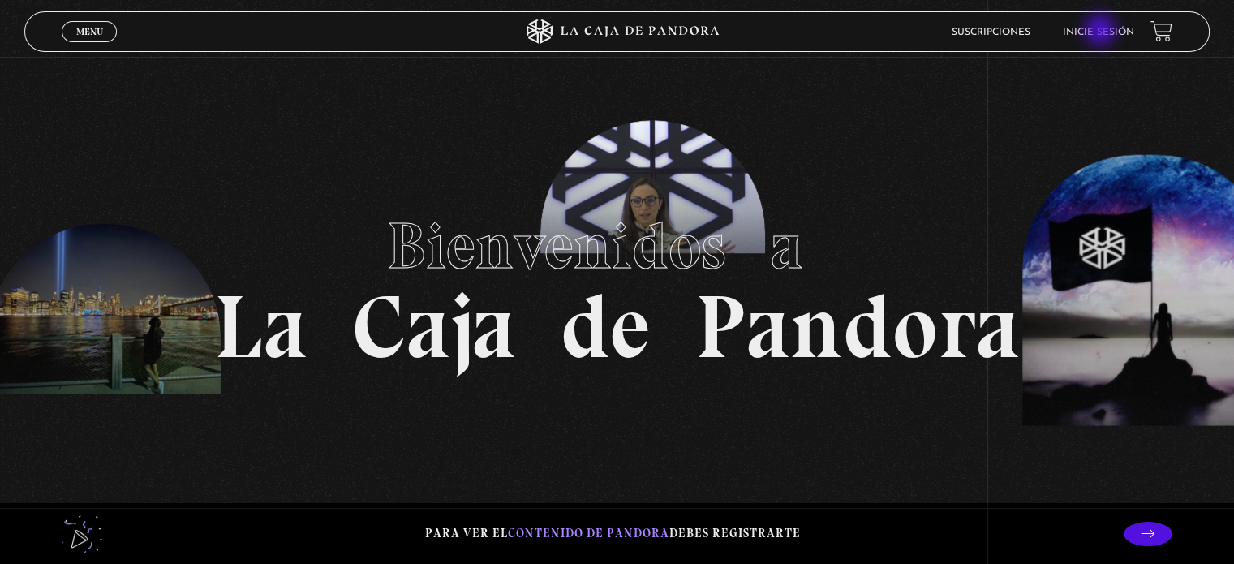
click at [1102, 32] on link "Inicie sesión" at bounding box center [1098, 33] width 71 height 10
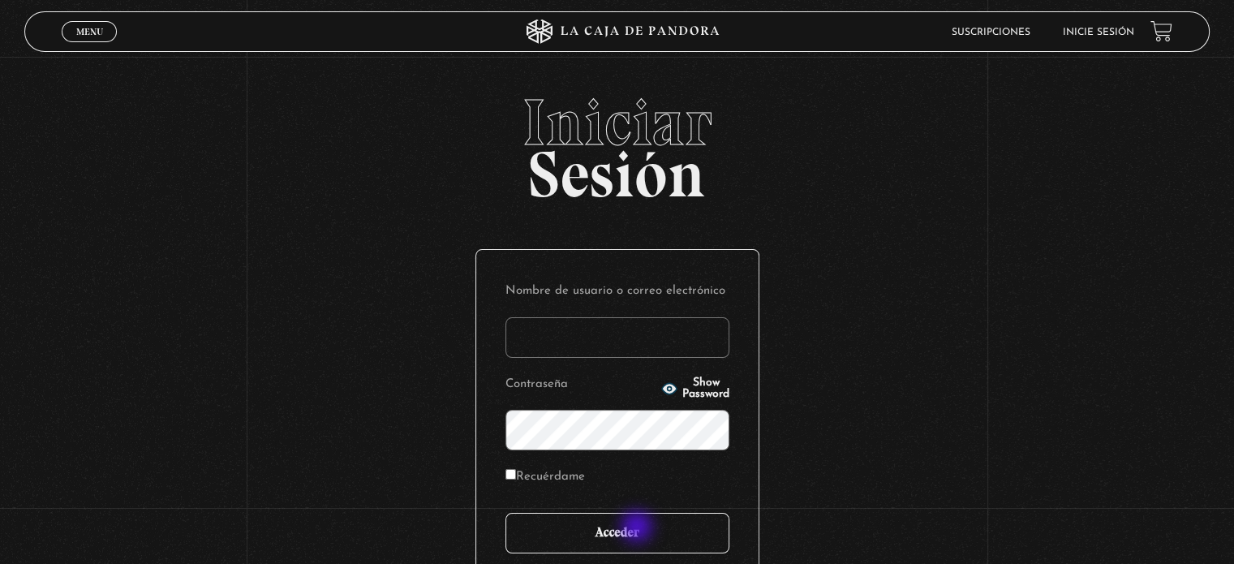
type input "[PERSON_NAME]"
click at [639, 528] on input "Acceder" at bounding box center [618, 533] width 224 height 41
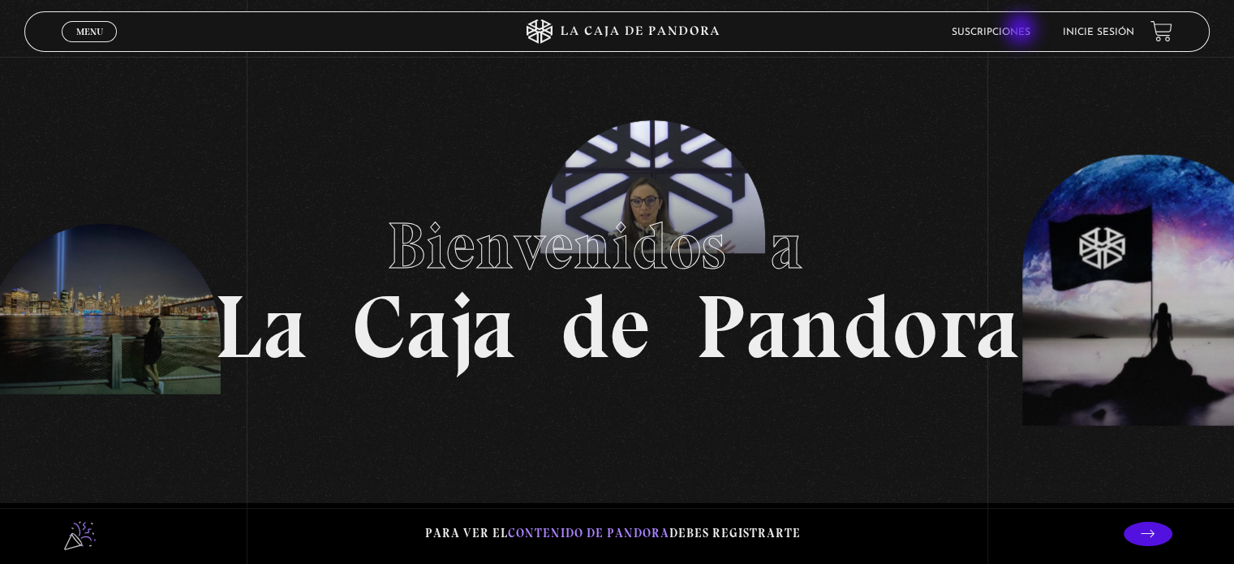
click at [1023, 31] on link "Suscripciones" at bounding box center [991, 33] width 79 height 10
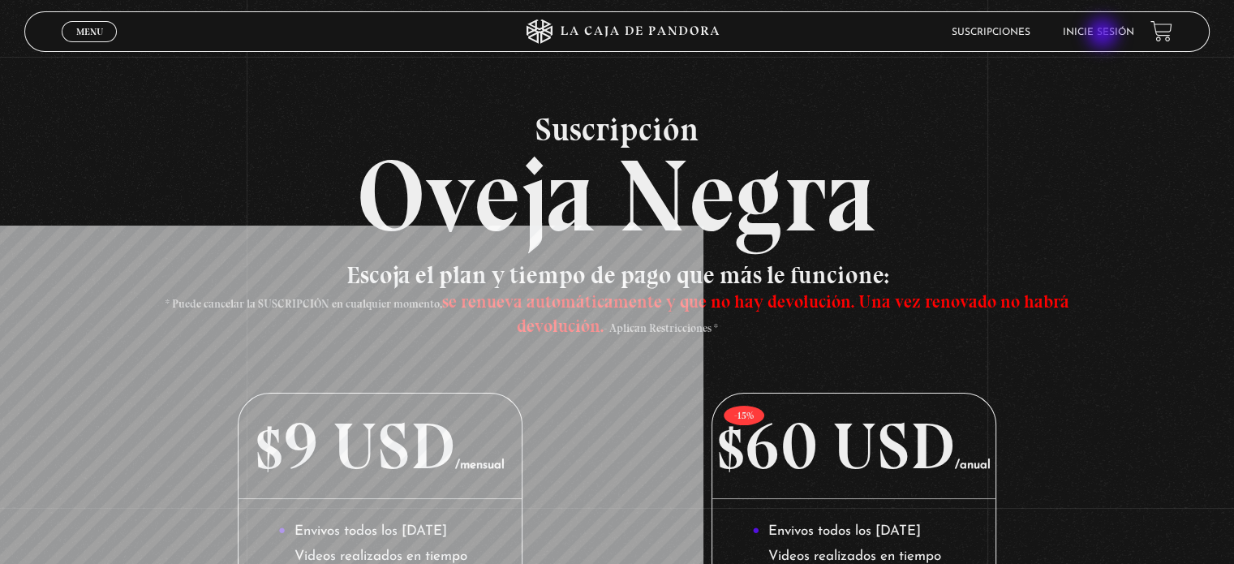
click at [1105, 32] on link "Inicie sesión" at bounding box center [1098, 33] width 71 height 10
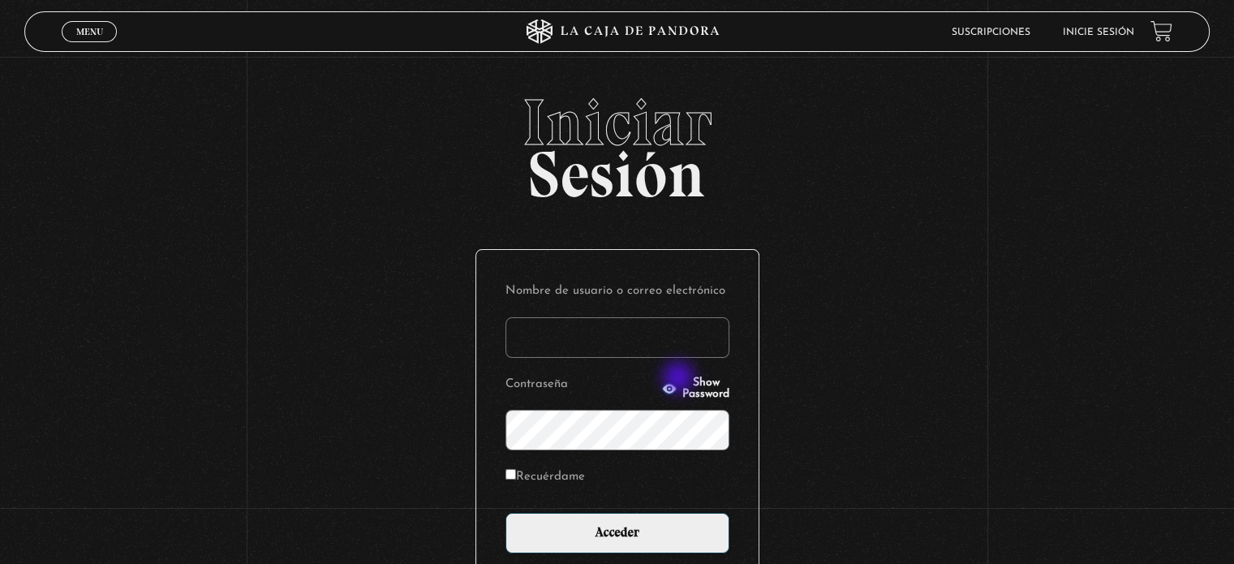
type input "Monica Arias"
click at [685, 386] on span "Show Password" at bounding box center [706, 388] width 47 height 23
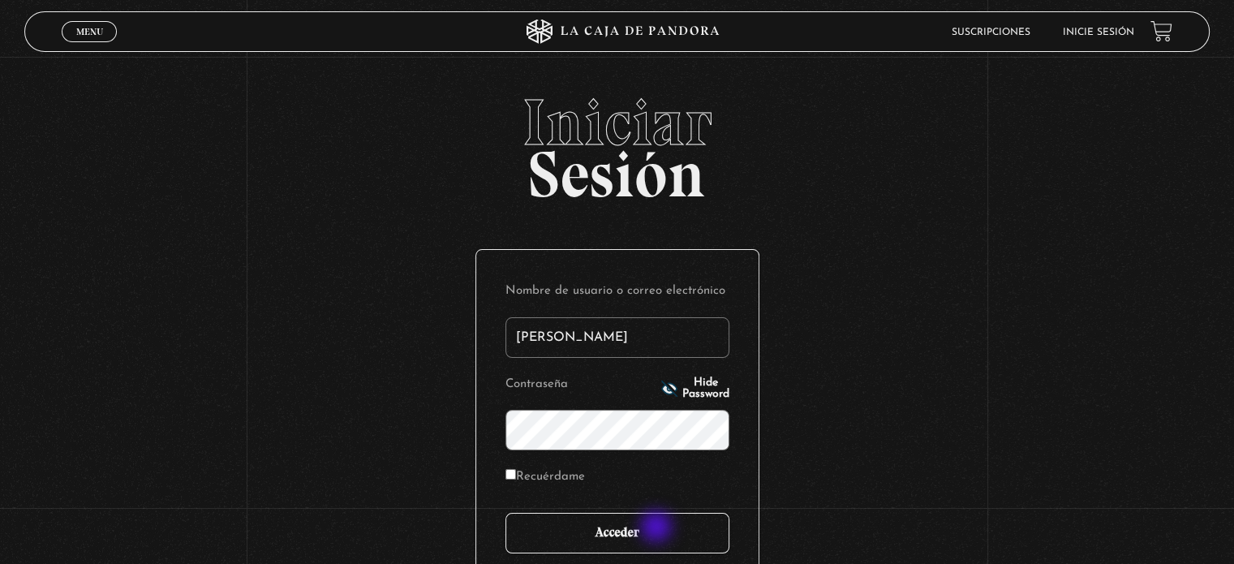
click at [658, 528] on input "Acceder" at bounding box center [618, 533] width 224 height 41
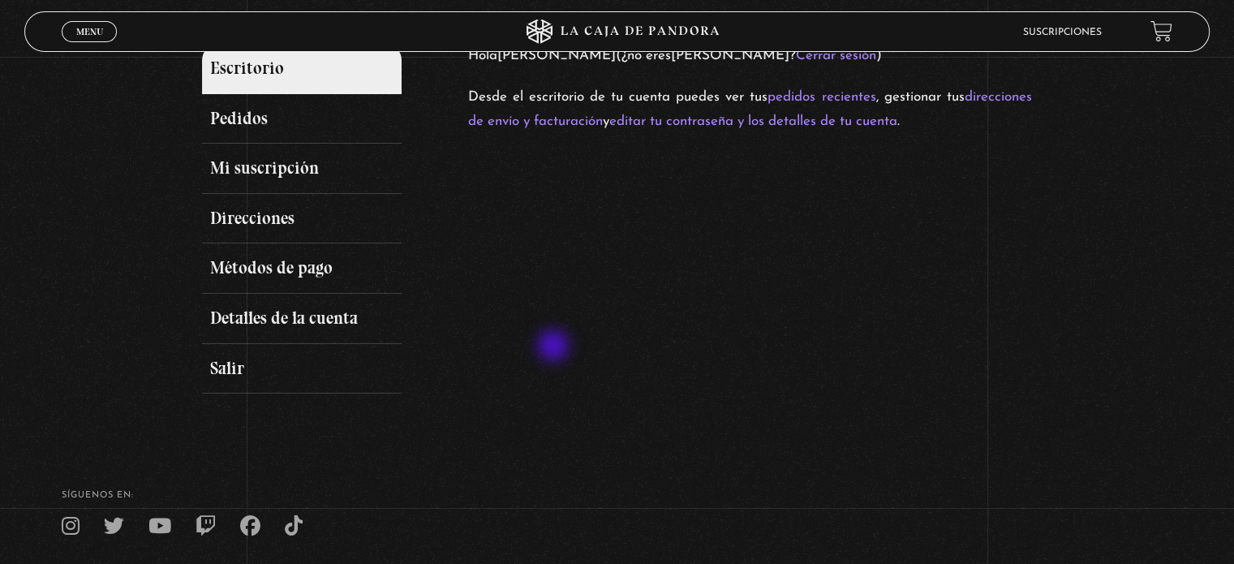
scroll to position [243, 0]
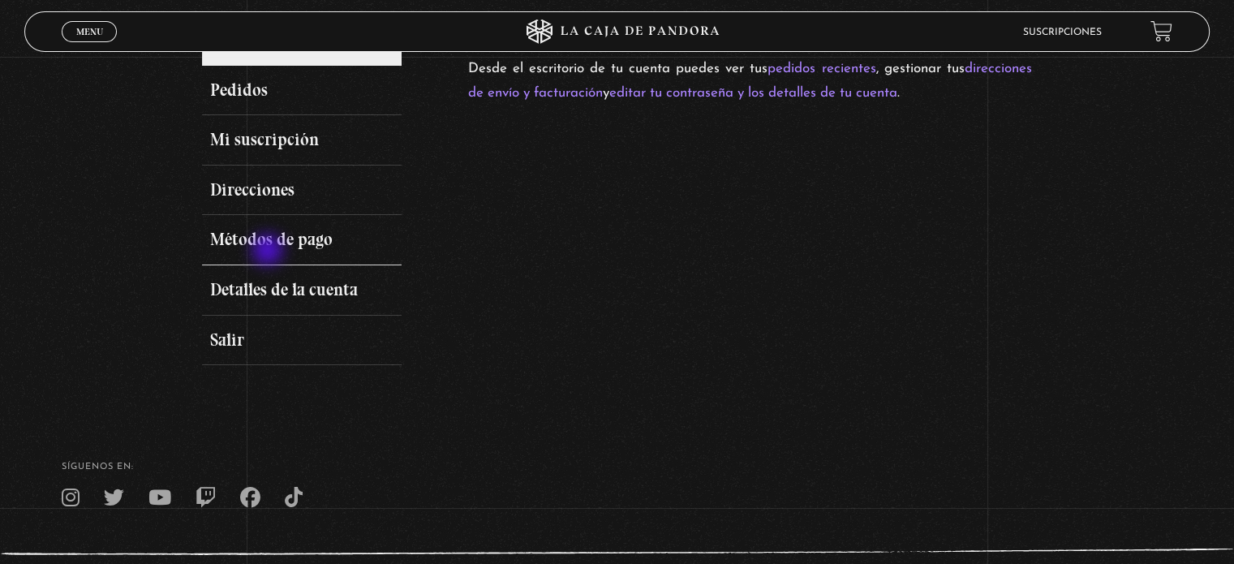
click at [269, 243] on link "Métodos de pago" at bounding box center [301, 240] width 199 height 50
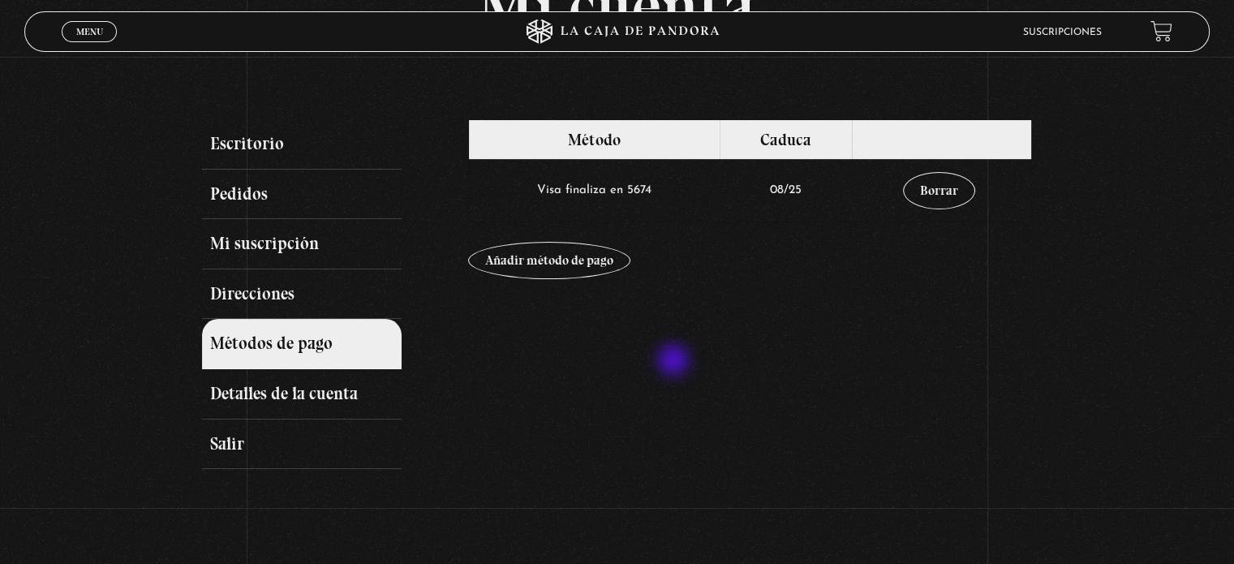
scroll to position [162, 0]
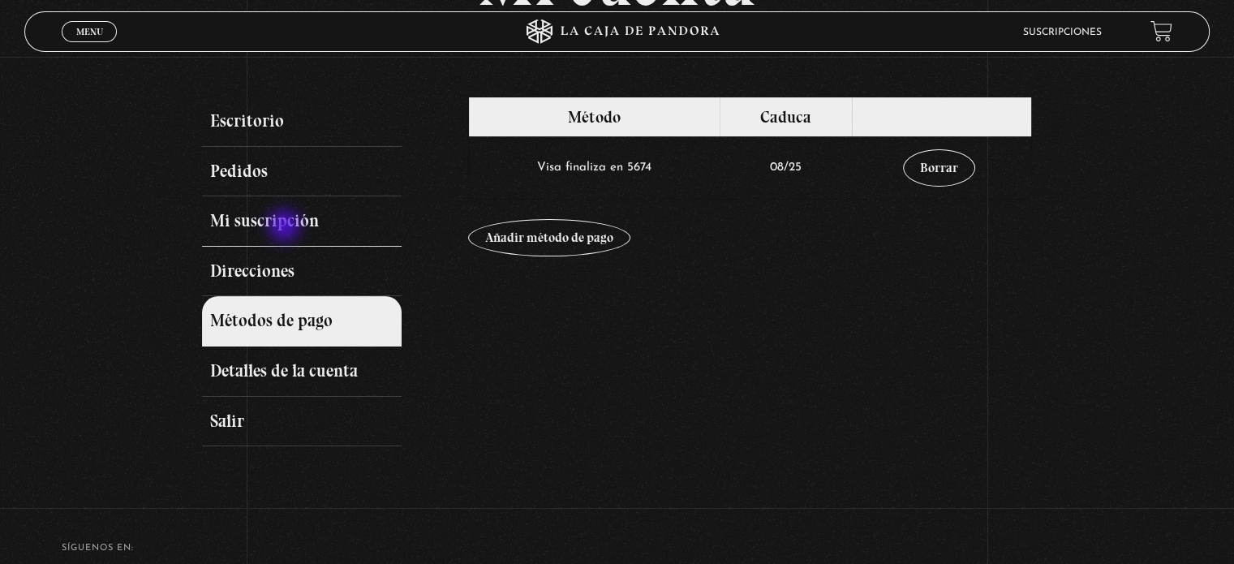
click at [286, 227] on link "Mi suscripción" at bounding box center [301, 221] width 199 height 50
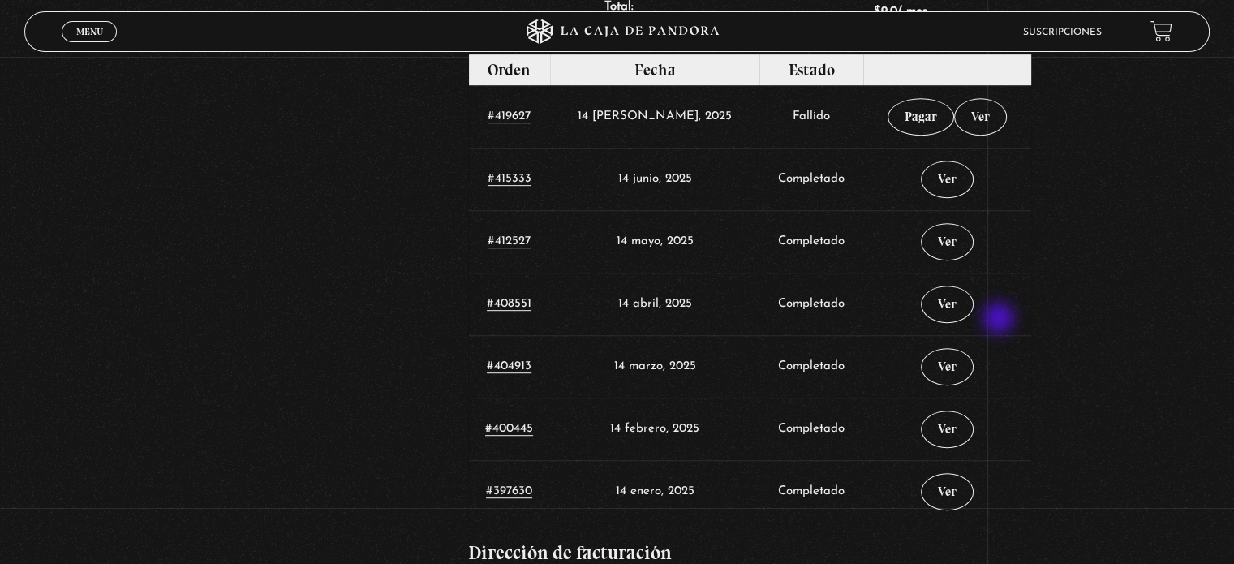
scroll to position [730, 0]
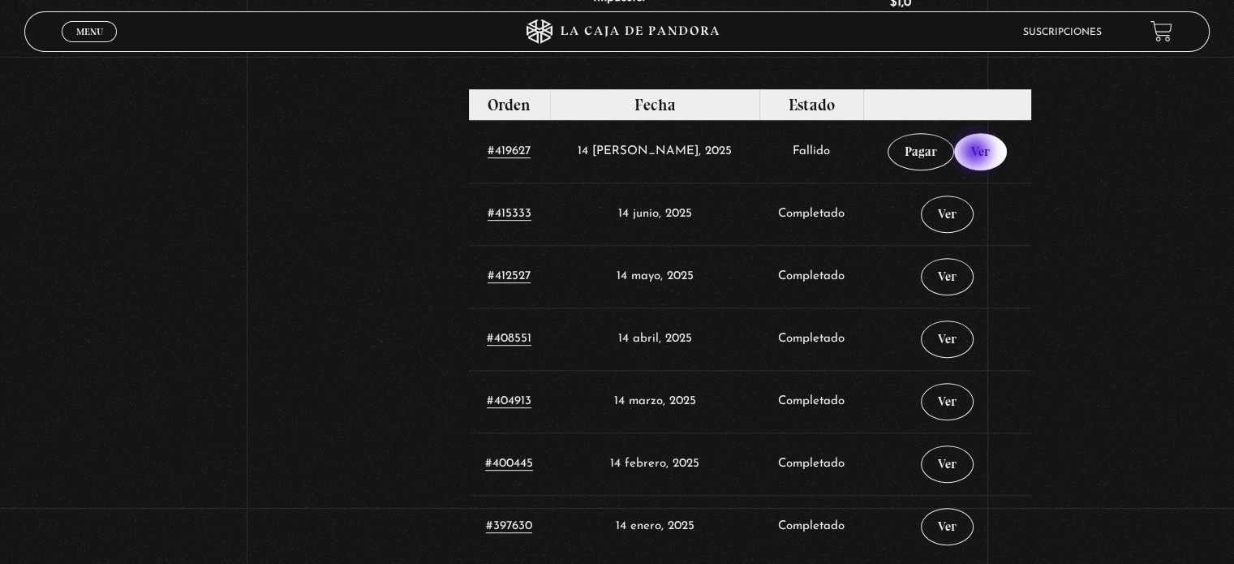
click at [977, 153] on link "Ver" at bounding box center [980, 151] width 53 height 37
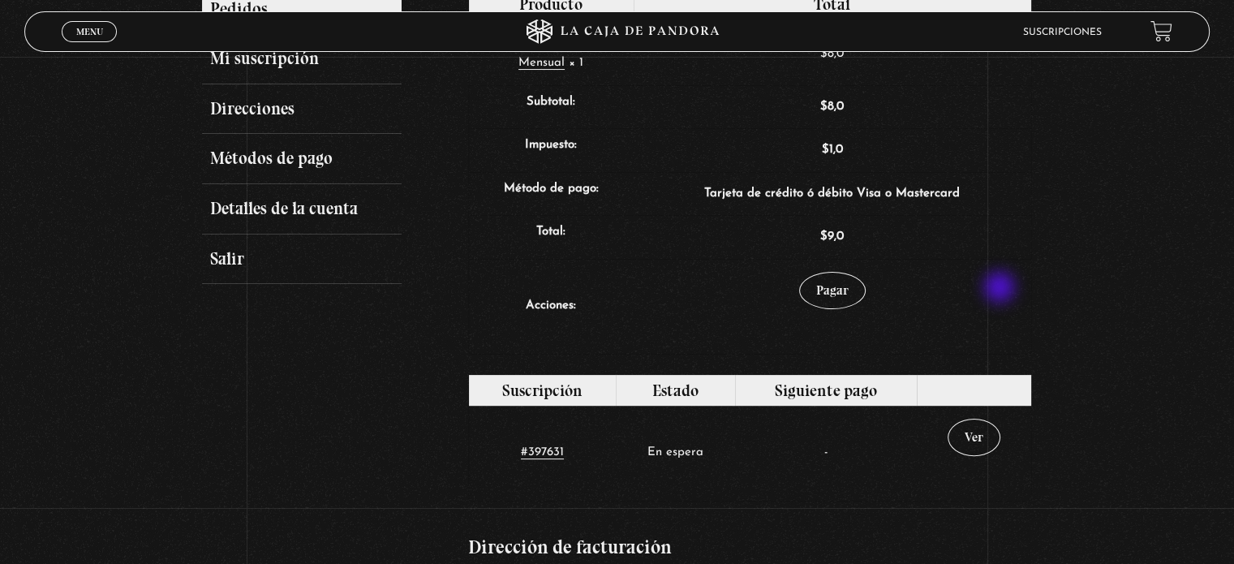
scroll to position [406, 0]
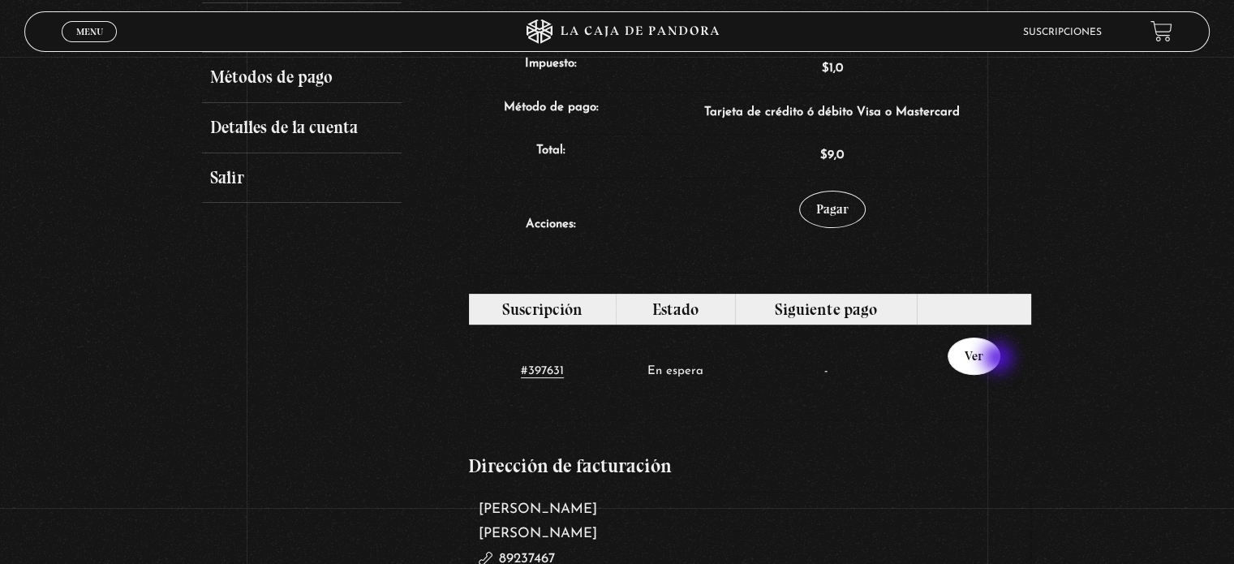
click at [1000, 360] on link "Ver" at bounding box center [974, 356] width 53 height 37
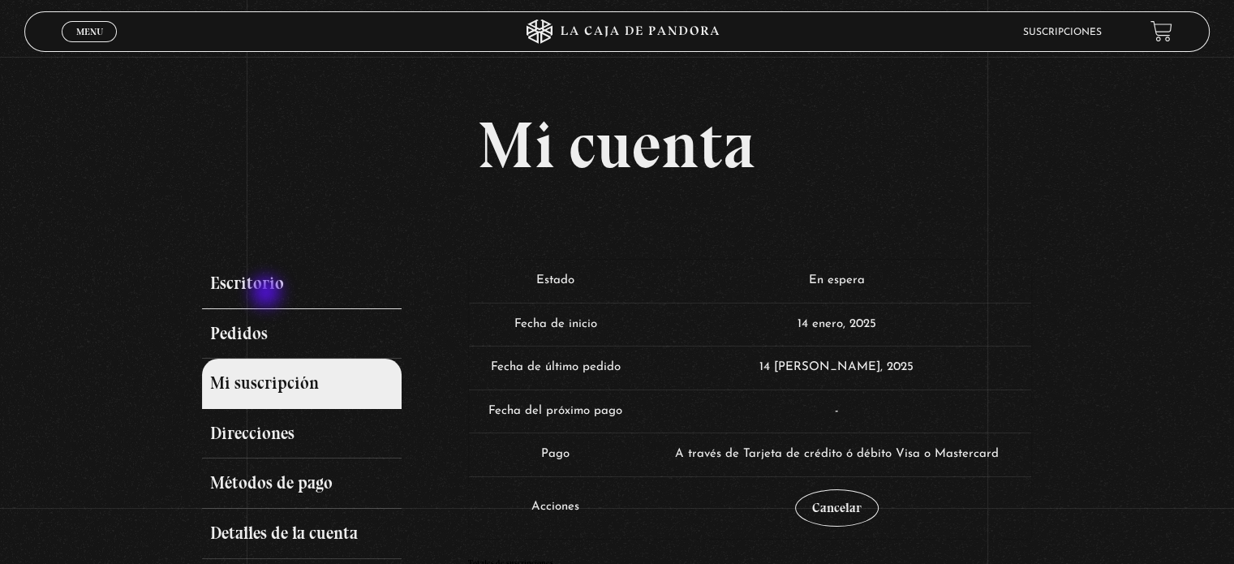
click at [268, 287] on link "Escritorio" at bounding box center [301, 284] width 199 height 50
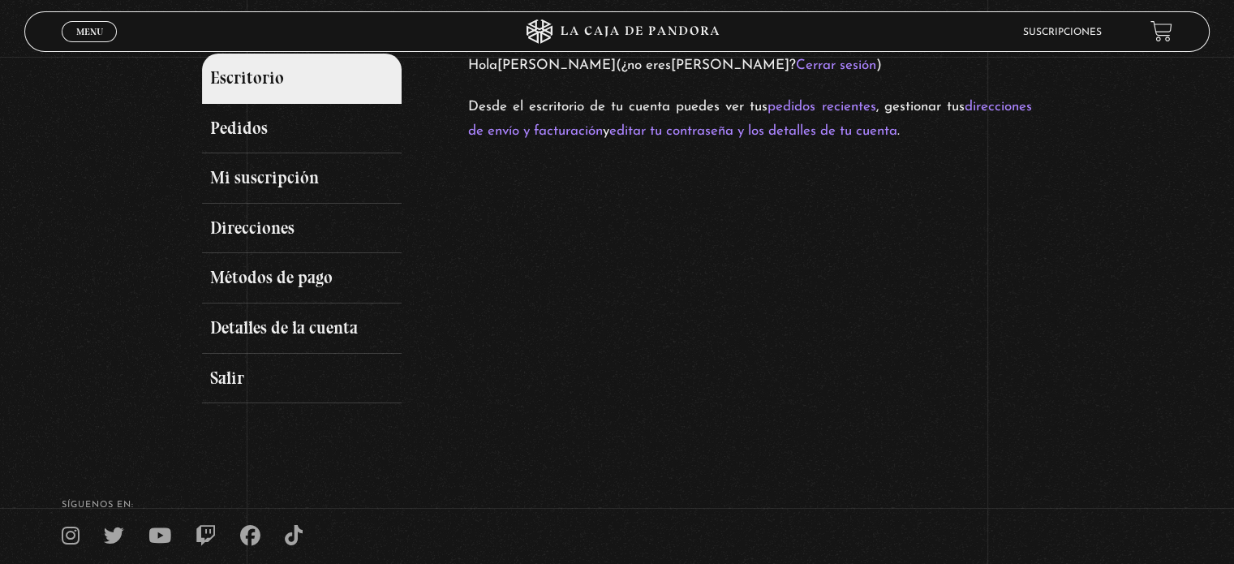
scroll to position [243, 0]
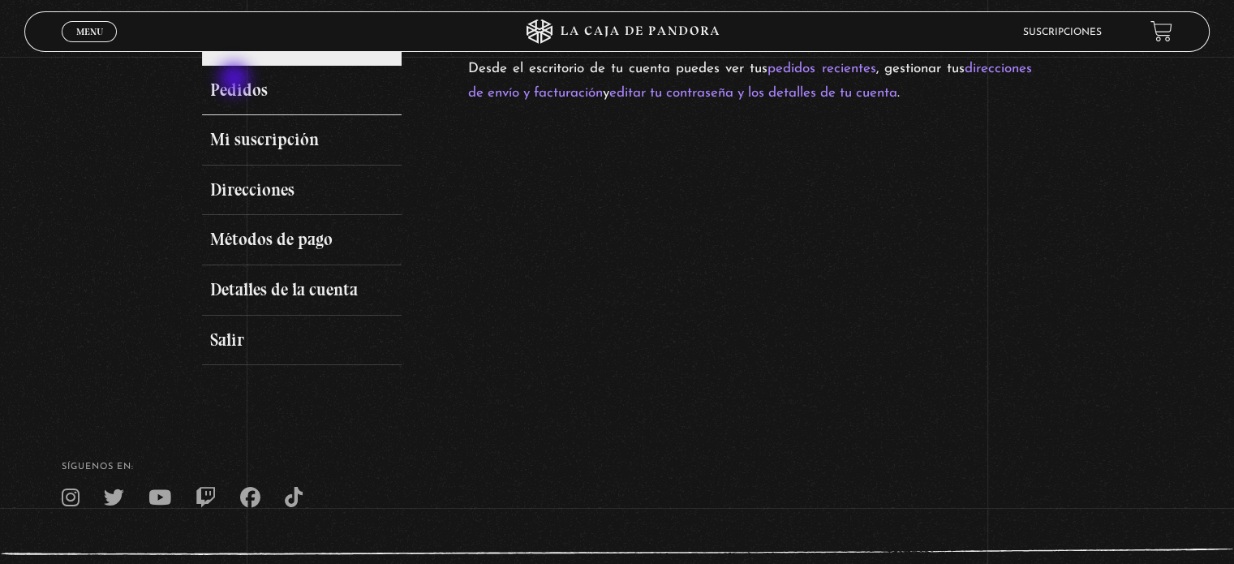
click at [236, 80] on link "Pedidos" at bounding box center [301, 91] width 199 height 50
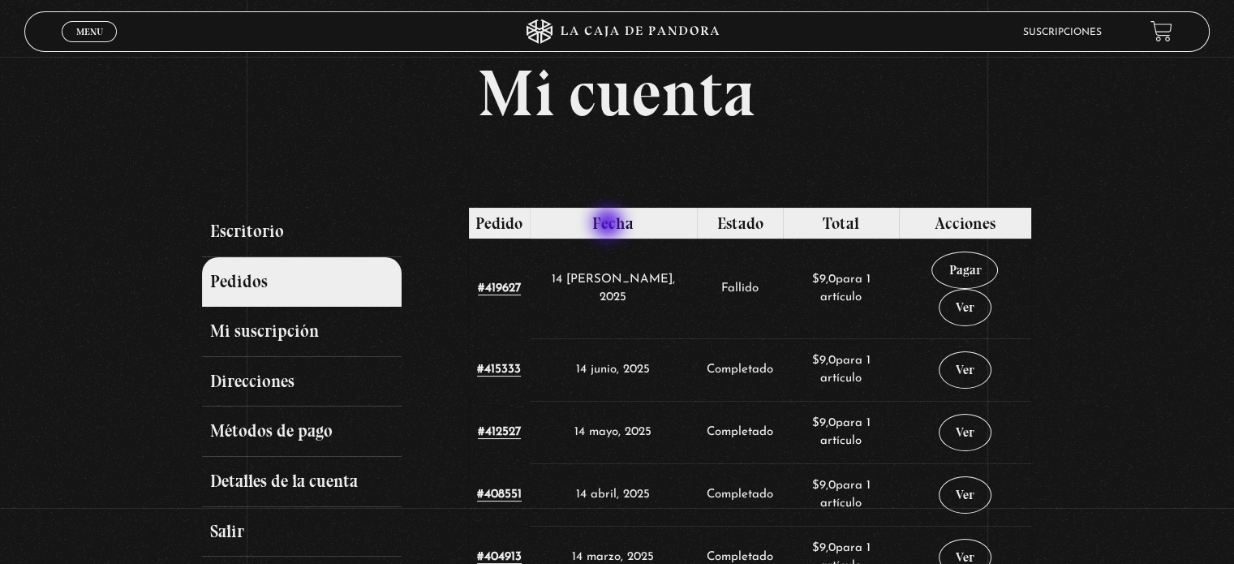
scroll to position [81, 0]
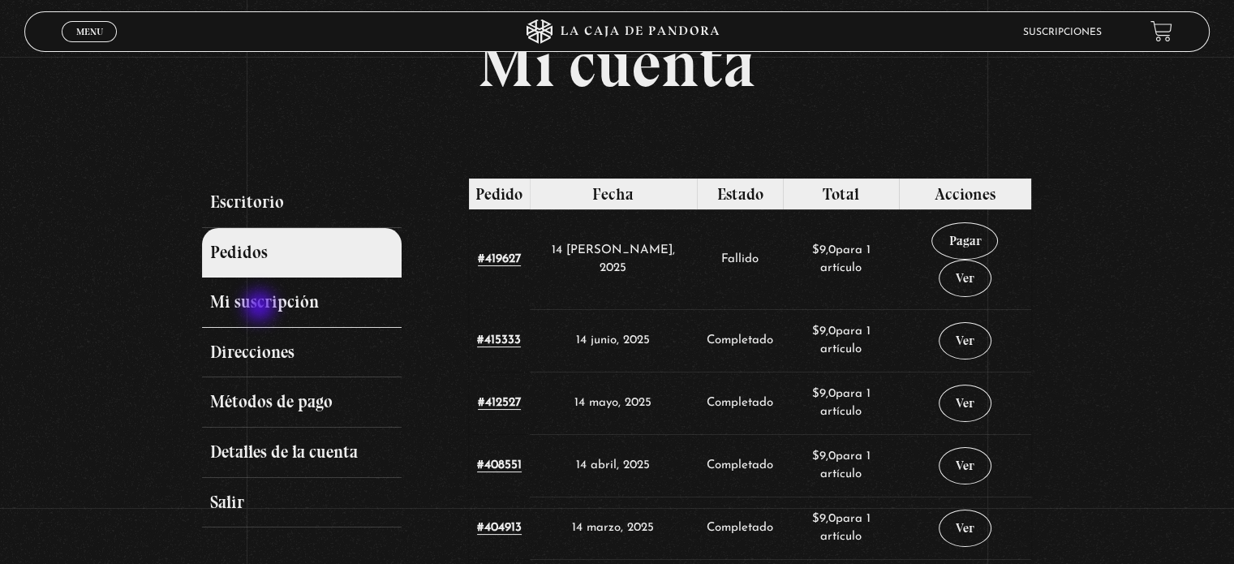
click at [262, 307] on link "Mi suscripción" at bounding box center [301, 303] width 199 height 50
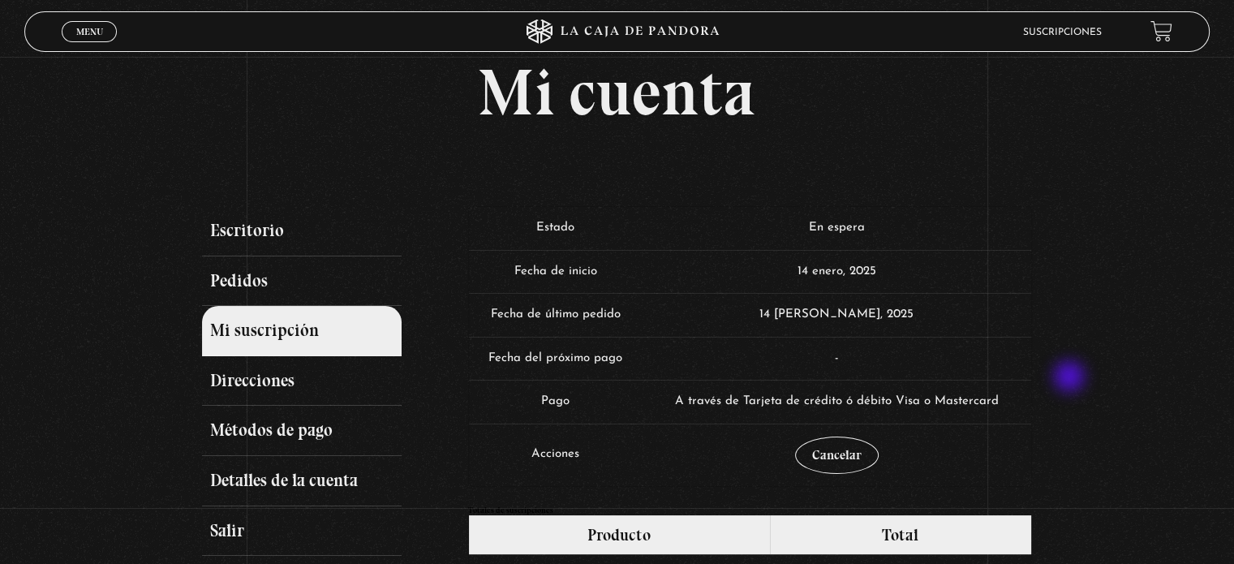
scroll to position [81, 0]
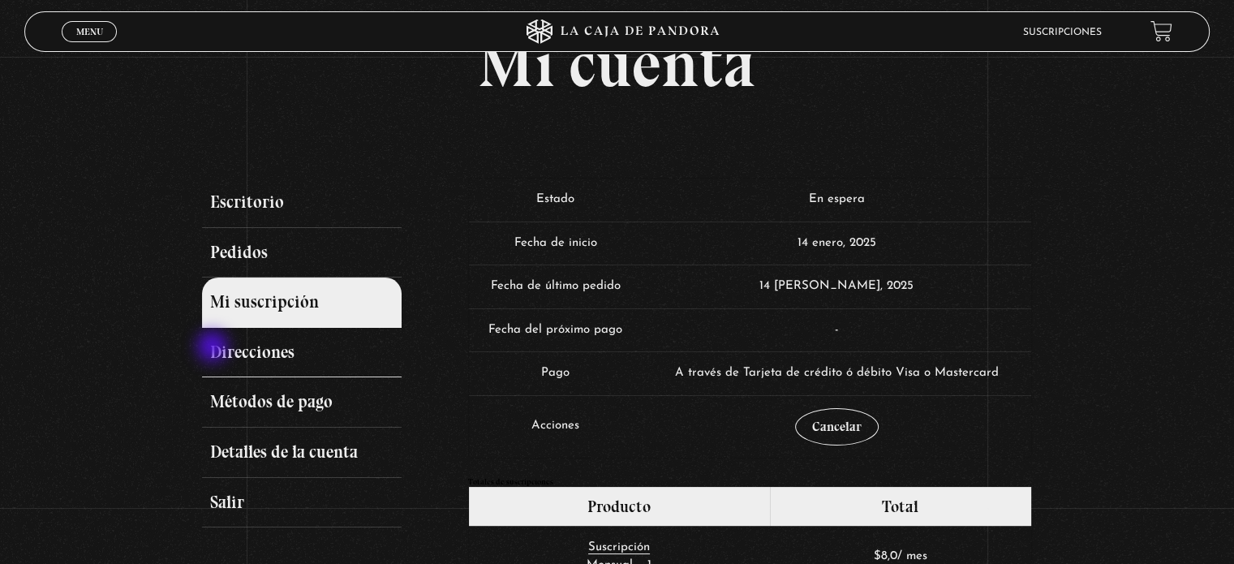
click at [214, 348] on link "Direcciones" at bounding box center [301, 353] width 199 height 50
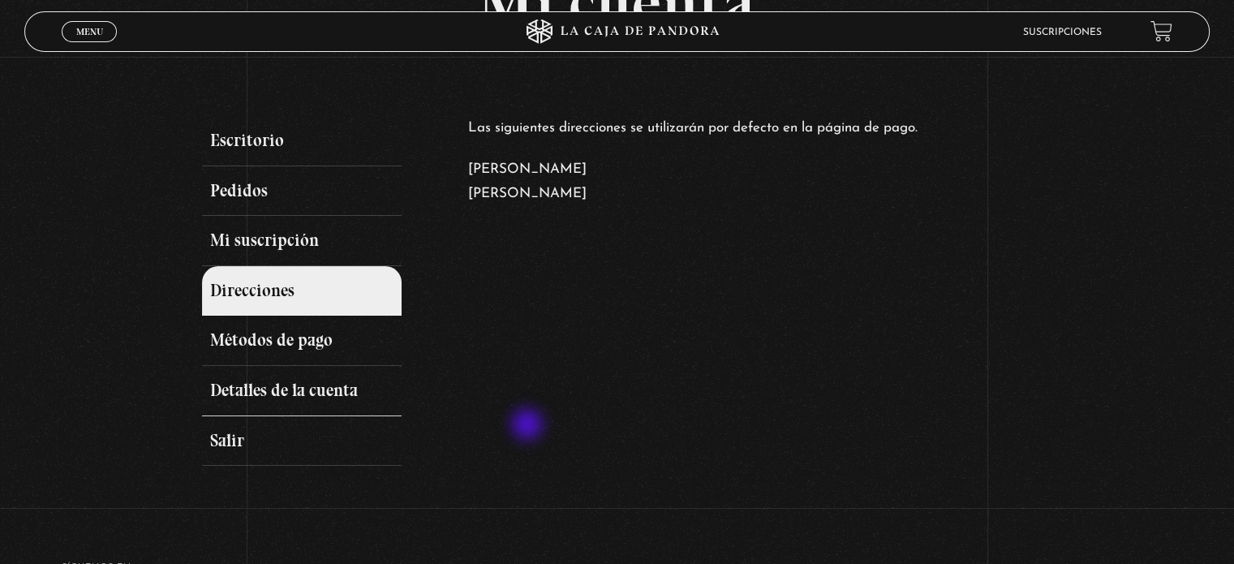
scroll to position [162, 0]
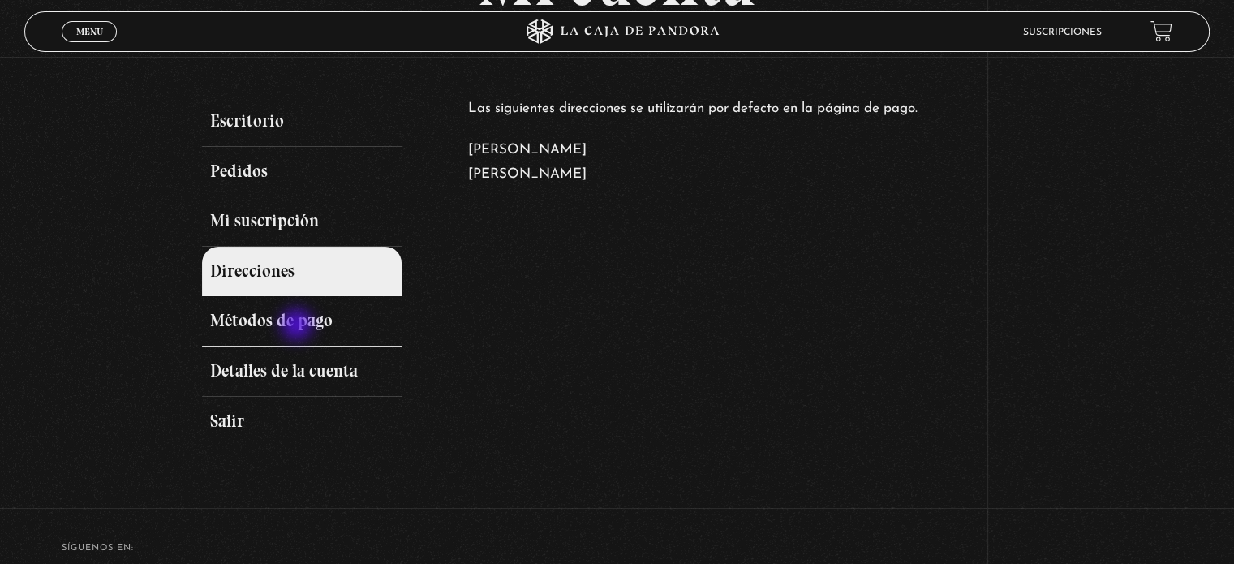
click at [299, 324] on link "Métodos de pago" at bounding box center [301, 321] width 199 height 50
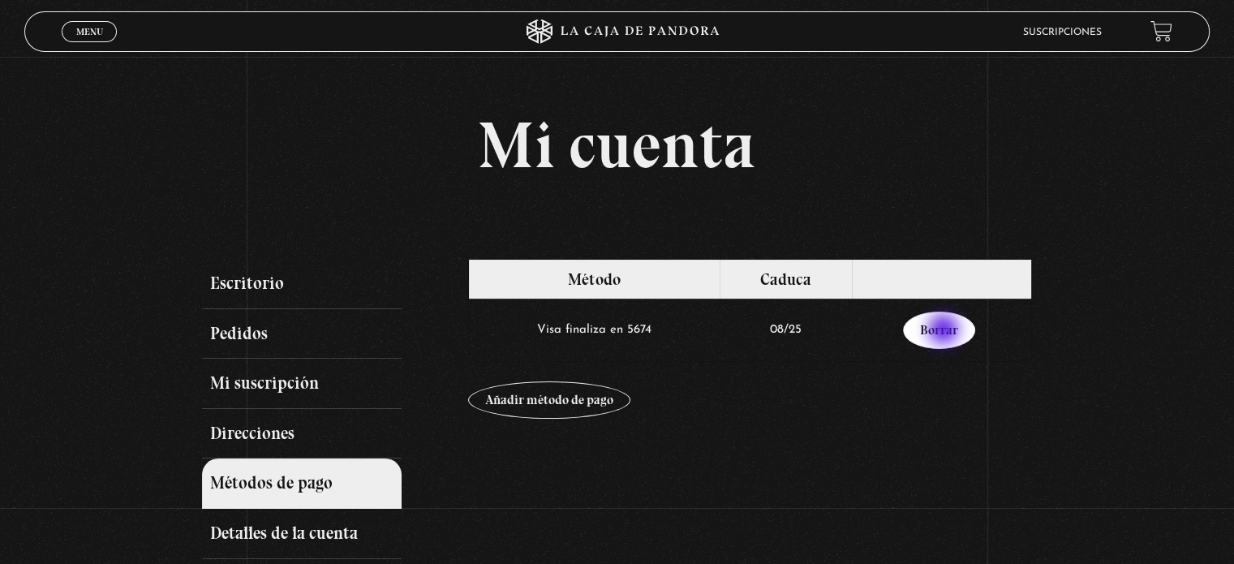
click at [946, 331] on link "Borrar" at bounding box center [939, 330] width 72 height 37
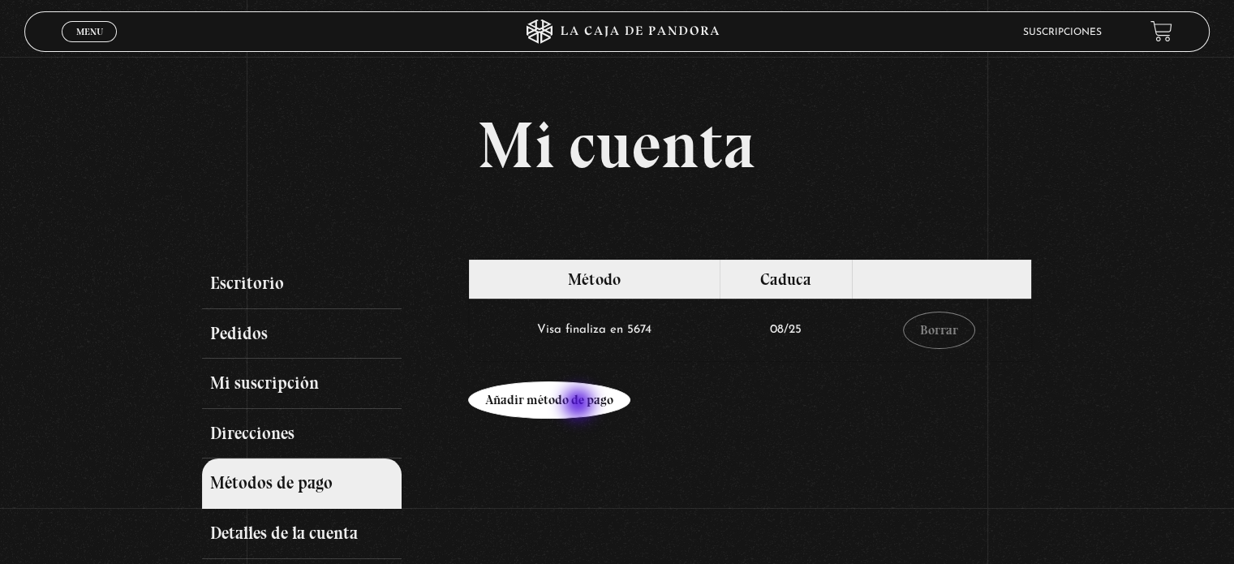
click at [580, 405] on link "Añadir método de pago" at bounding box center [549, 399] width 162 height 37
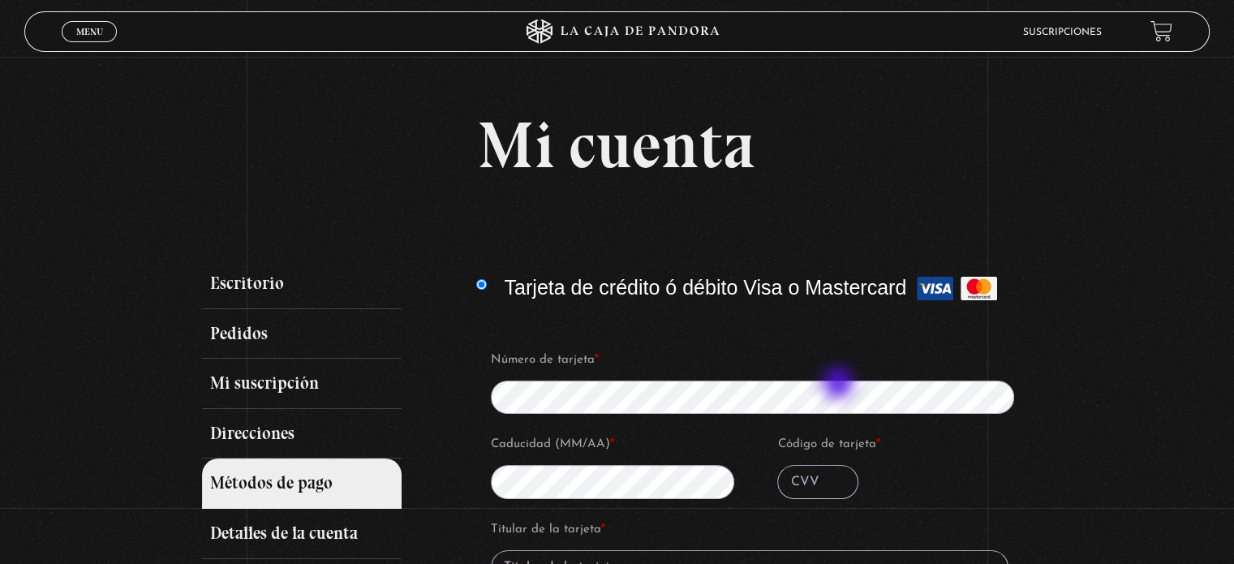
scroll to position [81, 0]
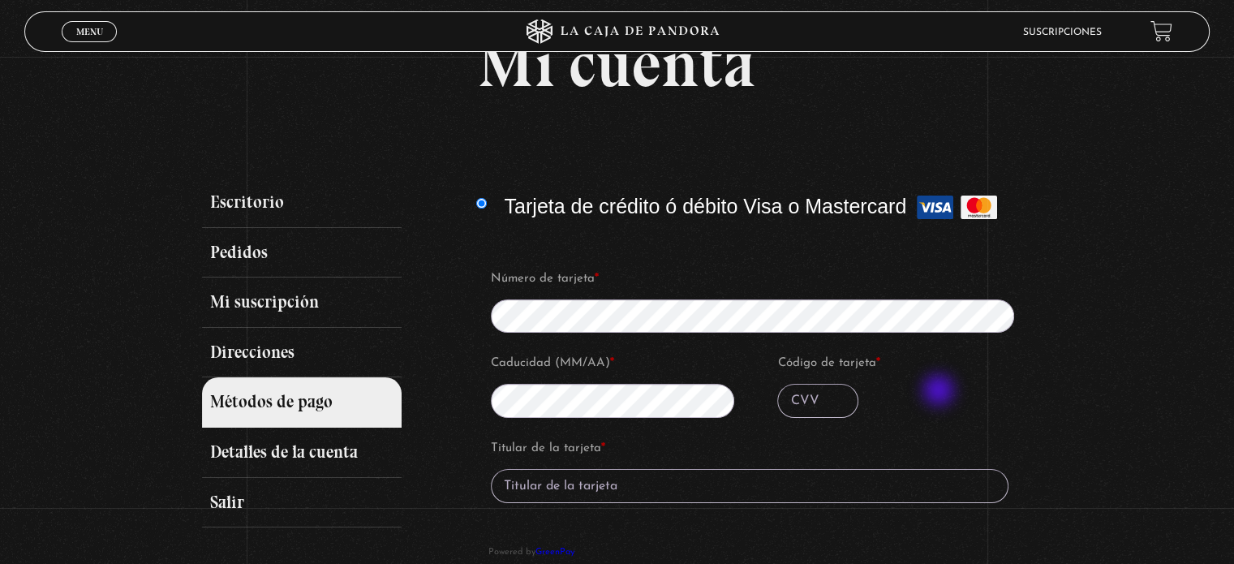
click at [941, 392] on p "Código de tarjeta *" at bounding box center [902, 384] width 254 height 71
click at [820, 411] on input "Código de tarjeta *" at bounding box center [818, 401] width 81 height 34
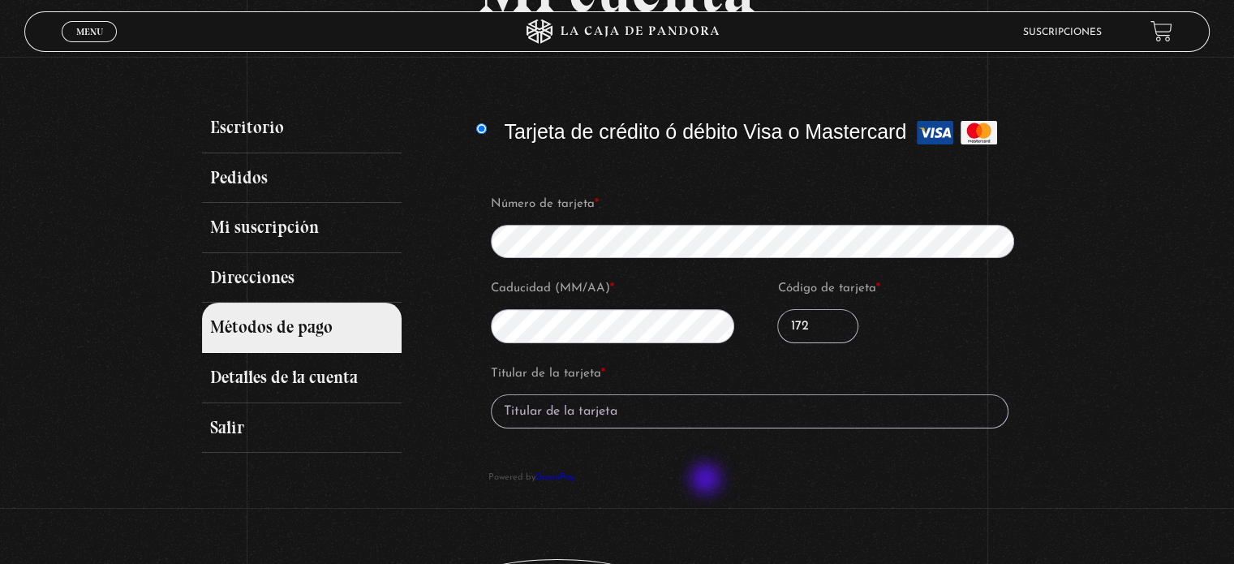
scroll to position [243, 0]
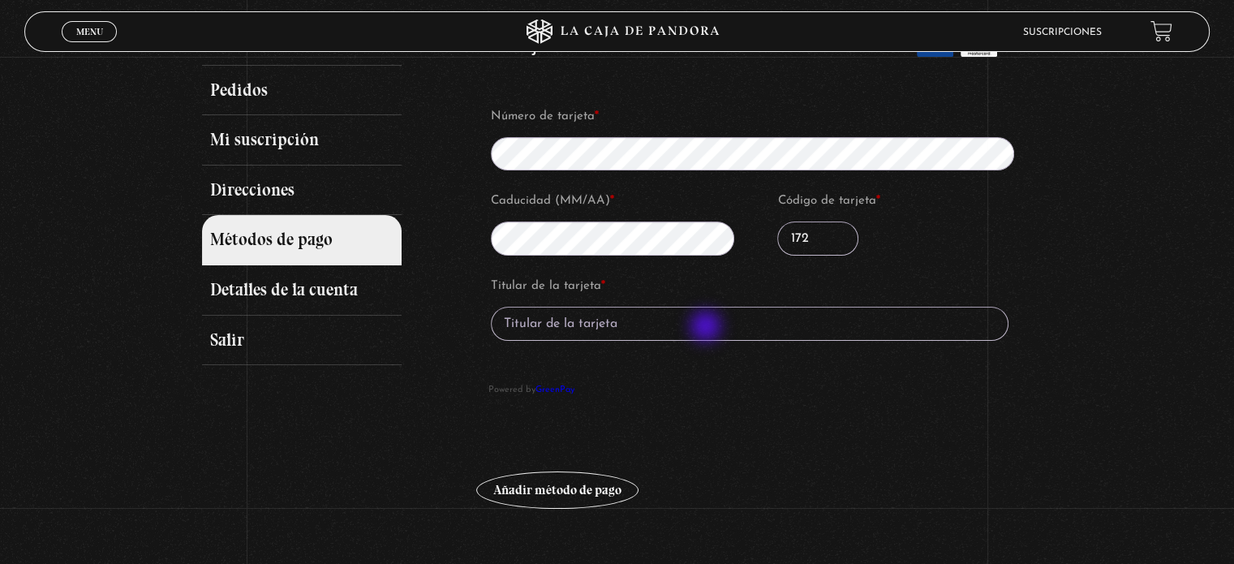
type input "172"
click at [708, 319] on input "Titular de la tarjeta *" at bounding box center [750, 324] width 518 height 34
click at [530, 321] on input "Titular de la tarjeta *" at bounding box center [750, 324] width 518 height 34
type input "m"
type input "Monica Arias A"
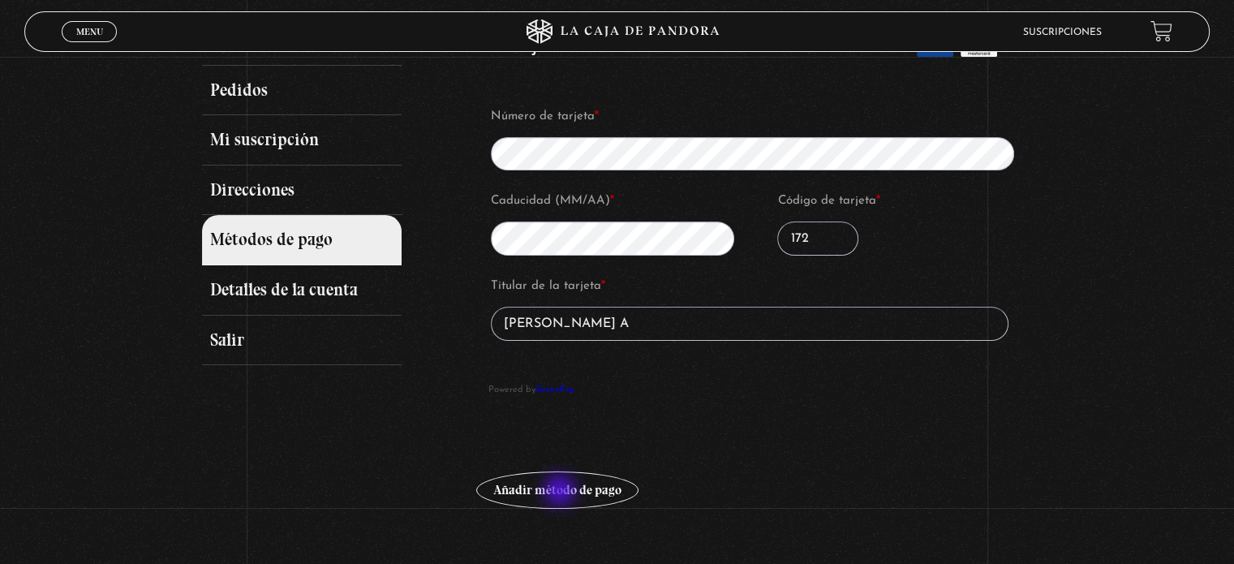
click at [565, 486] on button "Añadir método de pago" at bounding box center [557, 490] width 162 height 37
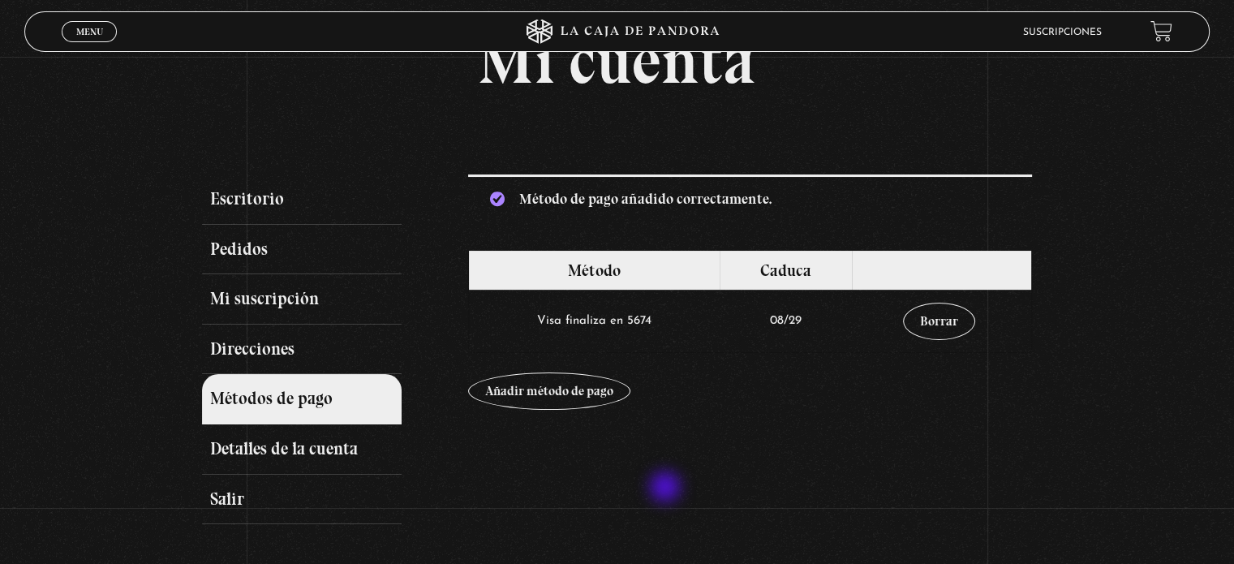
scroll to position [243, 0]
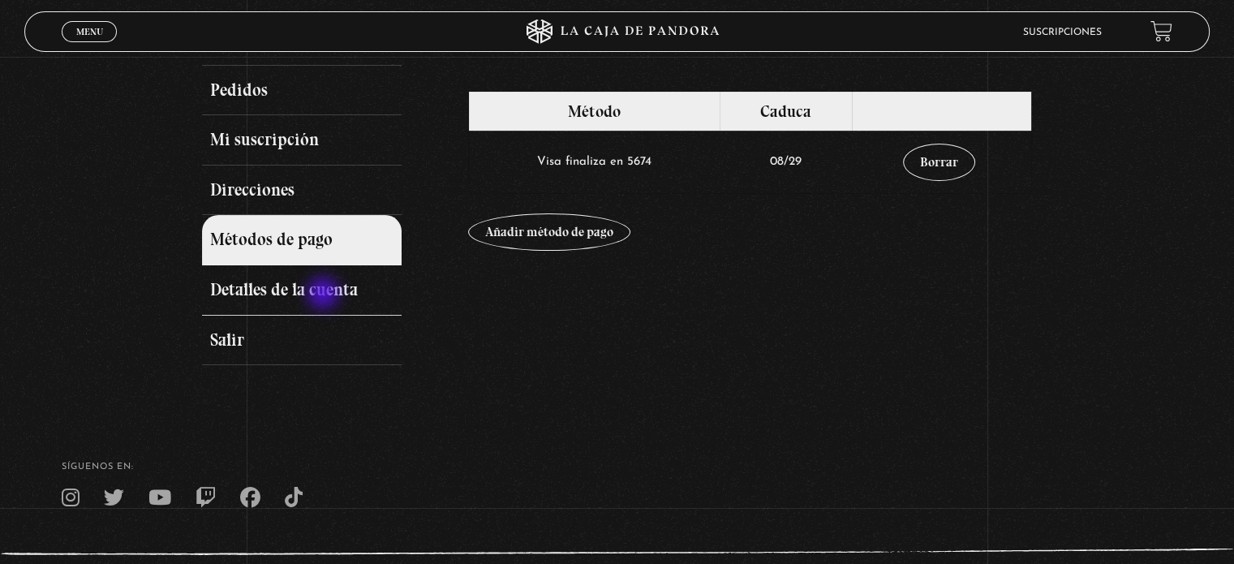
click at [325, 295] on link "Detalles de la cuenta" at bounding box center [301, 290] width 199 height 50
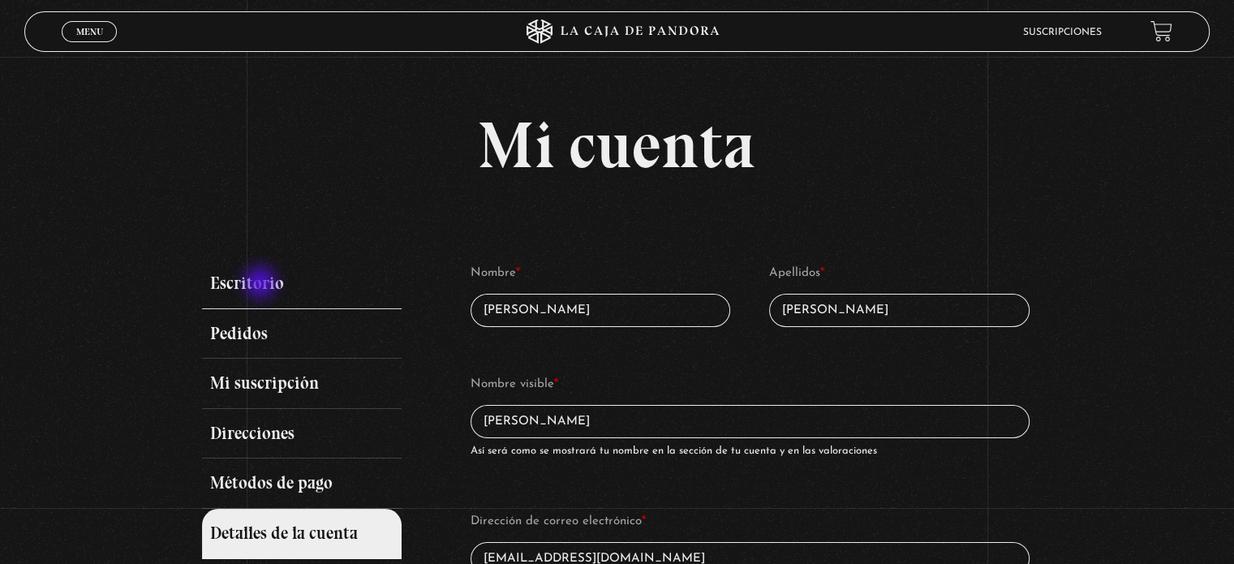
click at [256, 275] on link "Escritorio" at bounding box center [301, 284] width 199 height 50
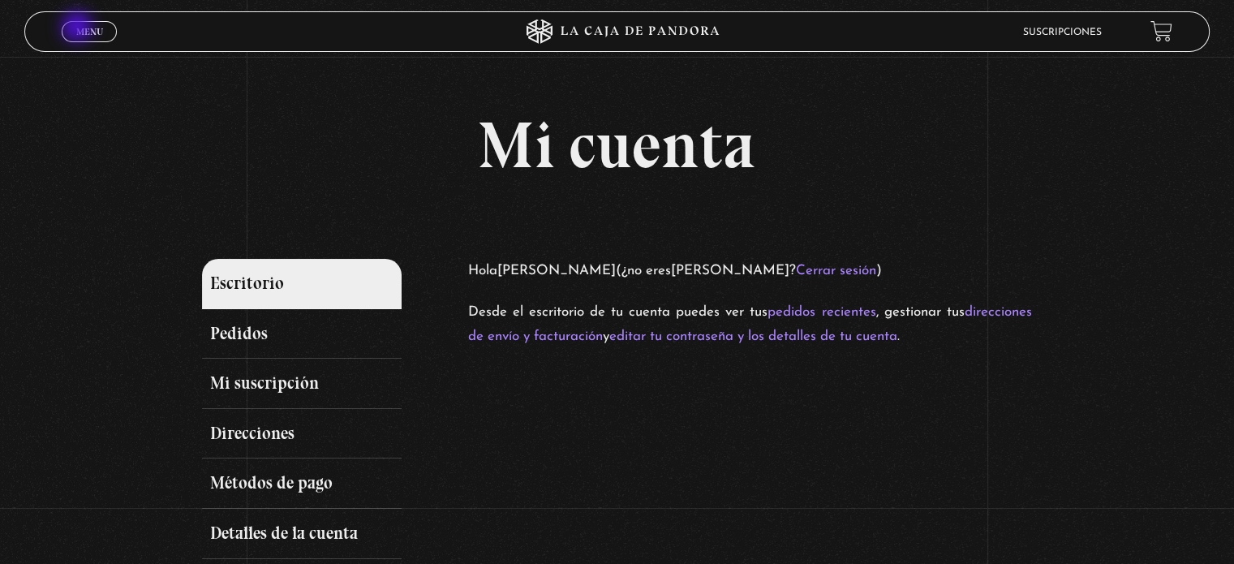
click at [80, 28] on span "Menu" at bounding box center [89, 32] width 27 height 10
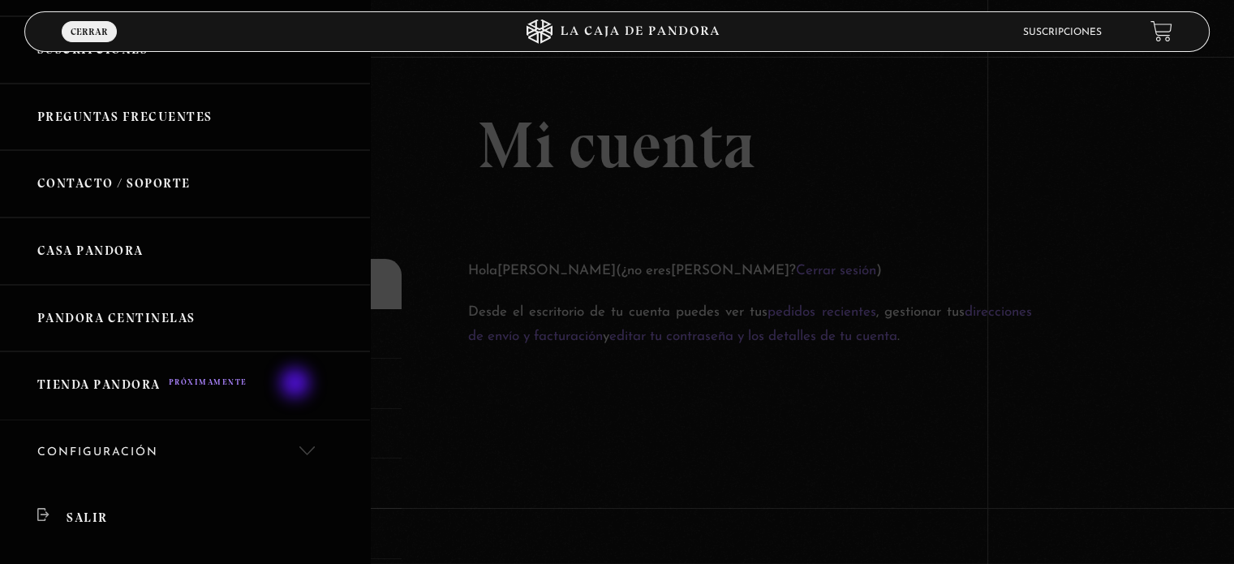
scroll to position [243, 0]
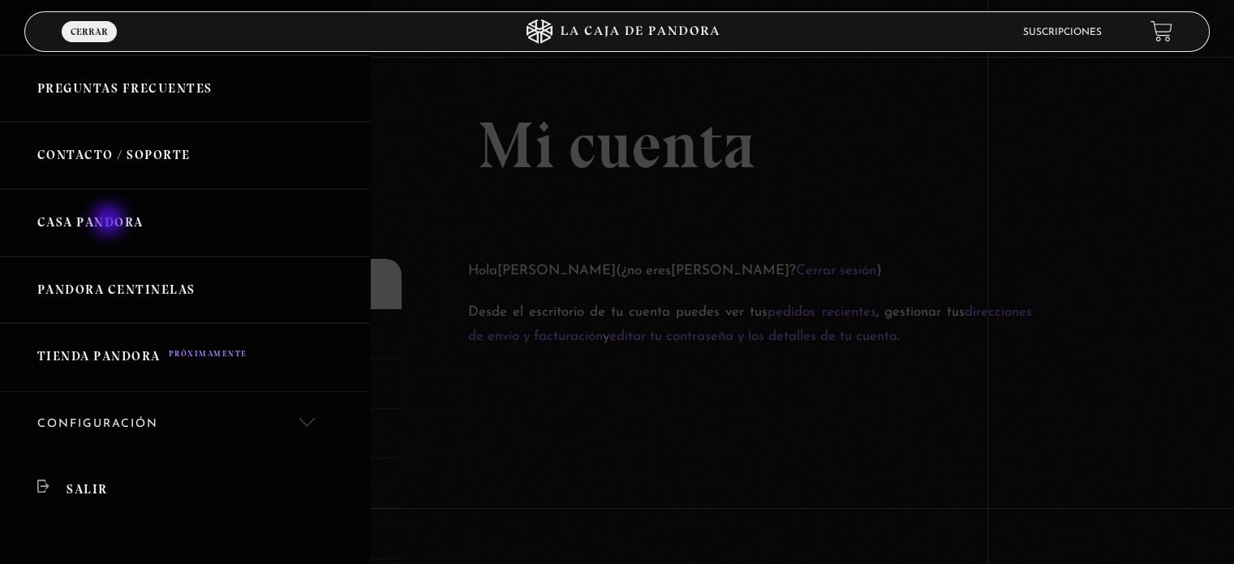
click at [110, 222] on link "Casa Pandora" at bounding box center [185, 222] width 370 height 67
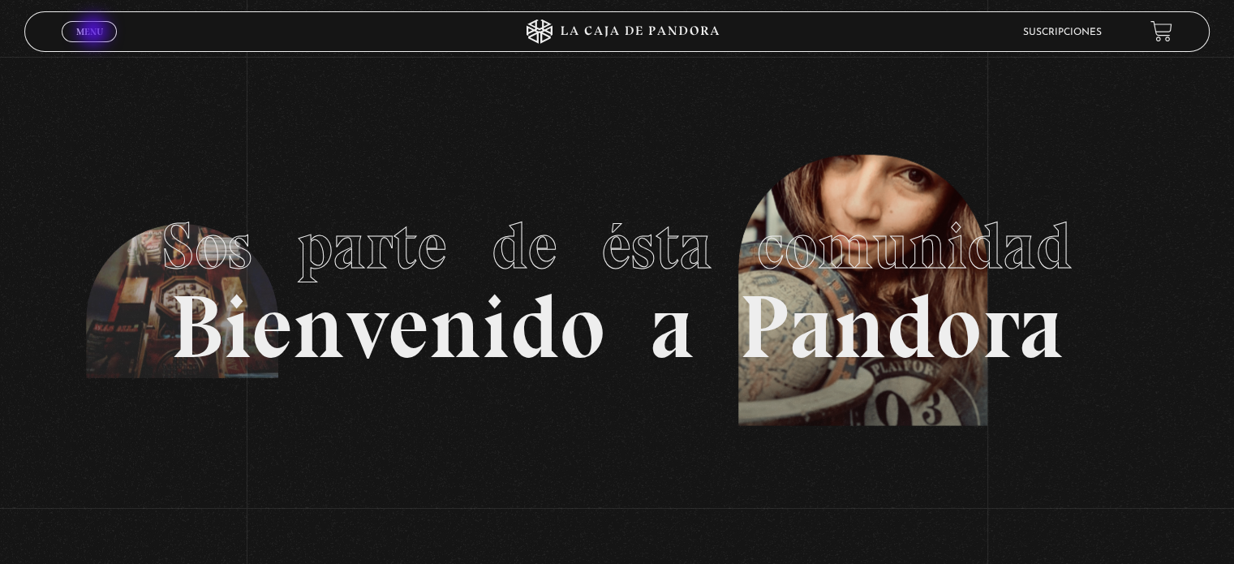
click at [95, 32] on span "Menu" at bounding box center [89, 32] width 27 height 10
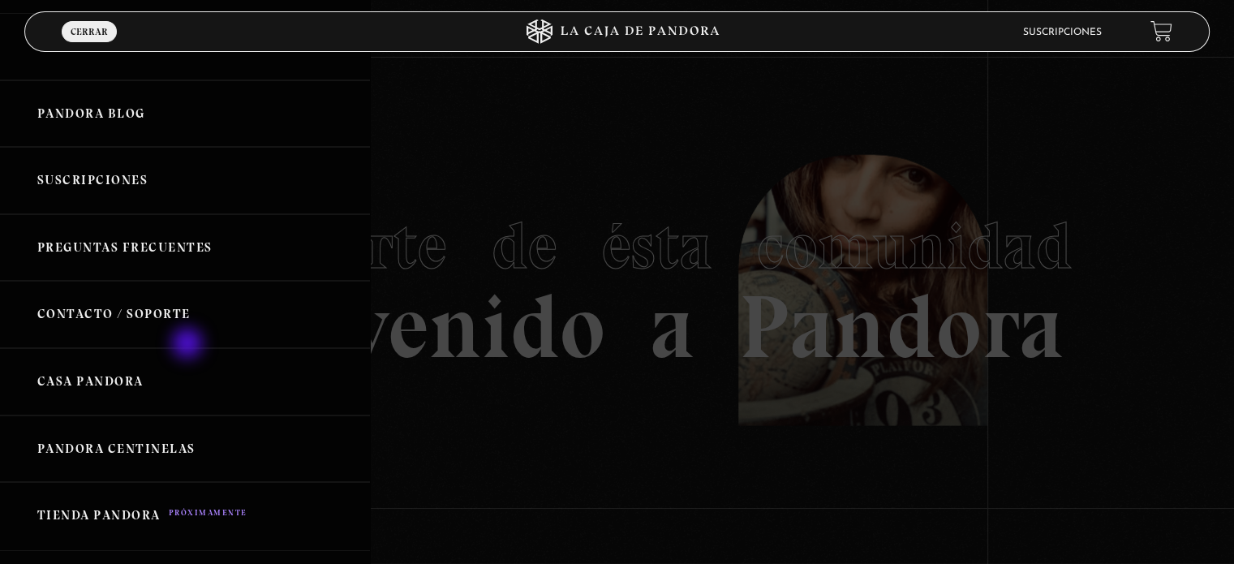
scroll to position [243, 0]
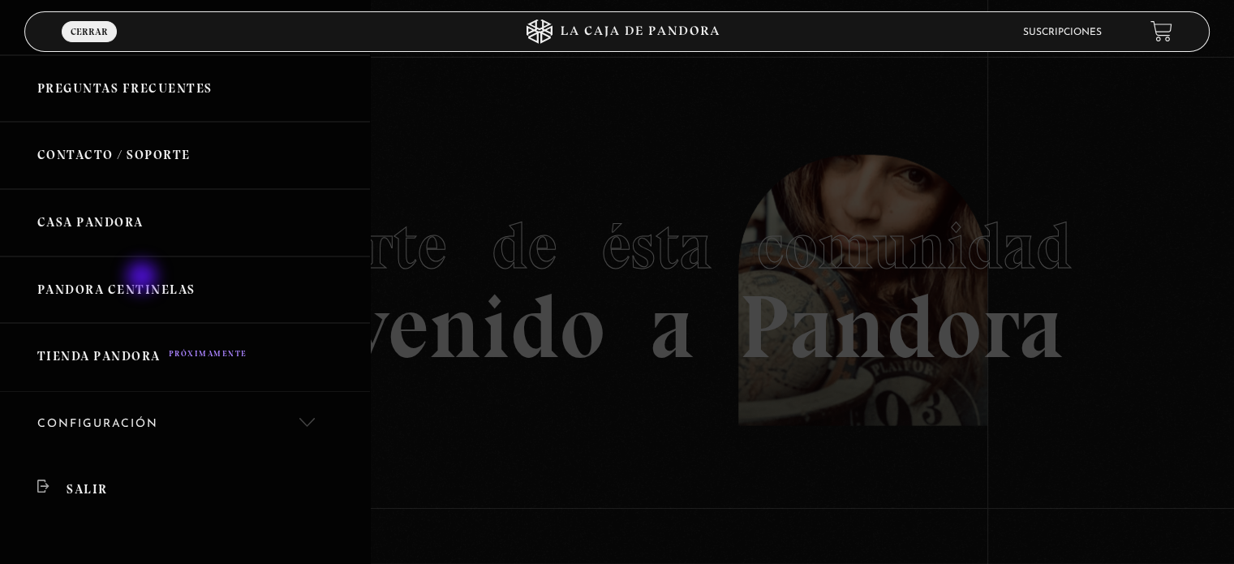
click at [144, 278] on link "Pandora Centinelas" at bounding box center [185, 289] width 370 height 67
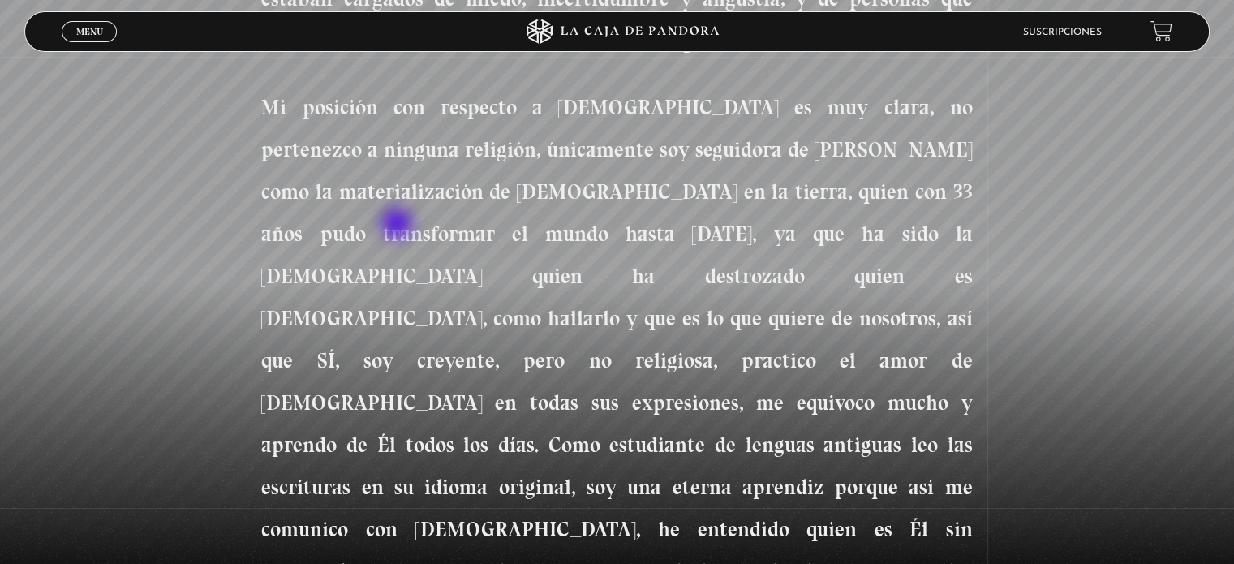
scroll to position [690, 0]
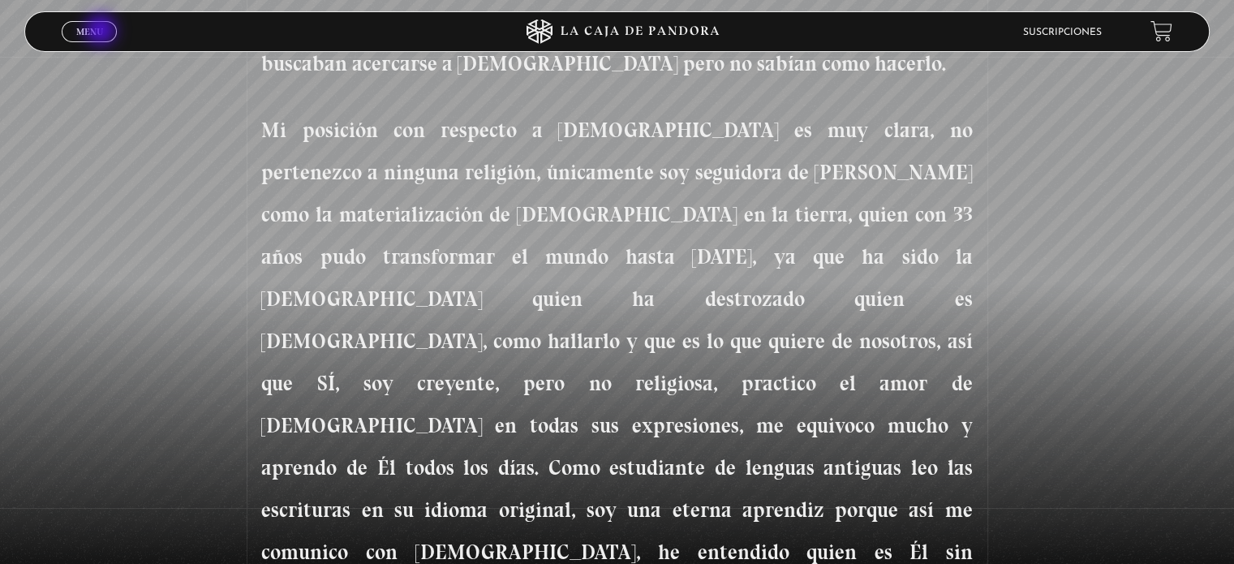
click at [102, 32] on span "Menu" at bounding box center [89, 32] width 27 height 10
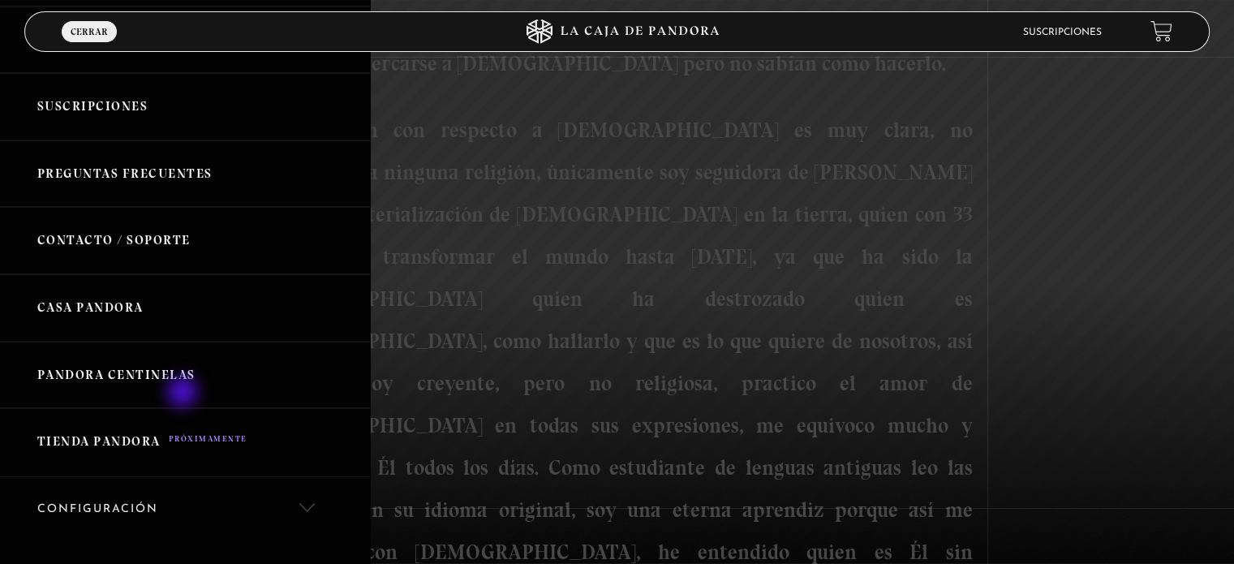
scroll to position [162, 0]
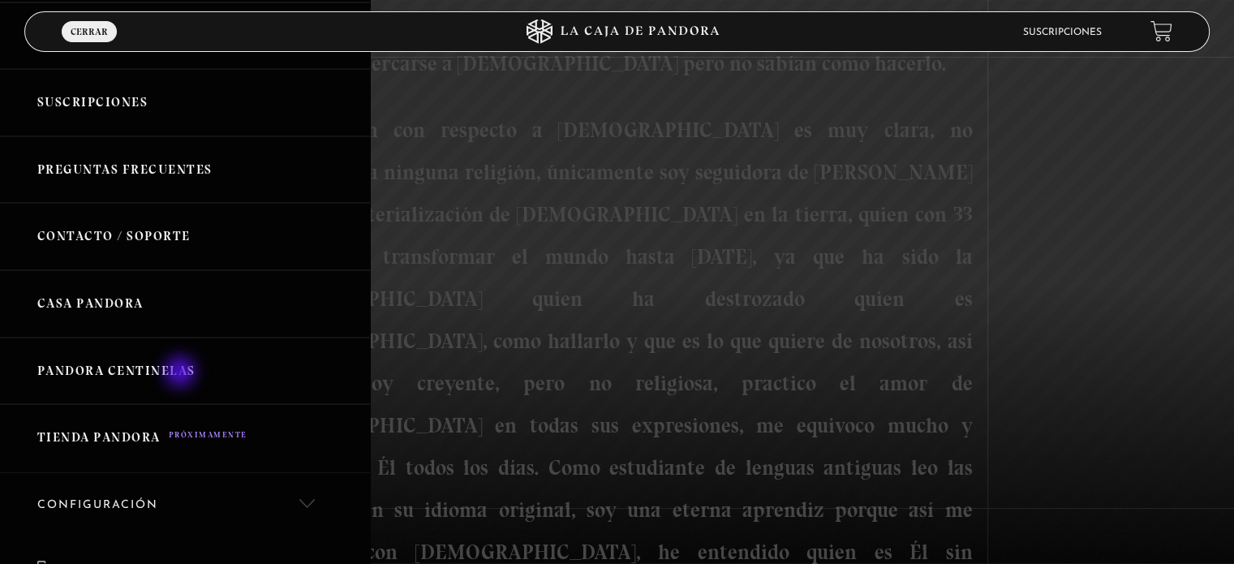
click at [182, 373] on link "Pandora Centinelas" at bounding box center [185, 371] width 370 height 67
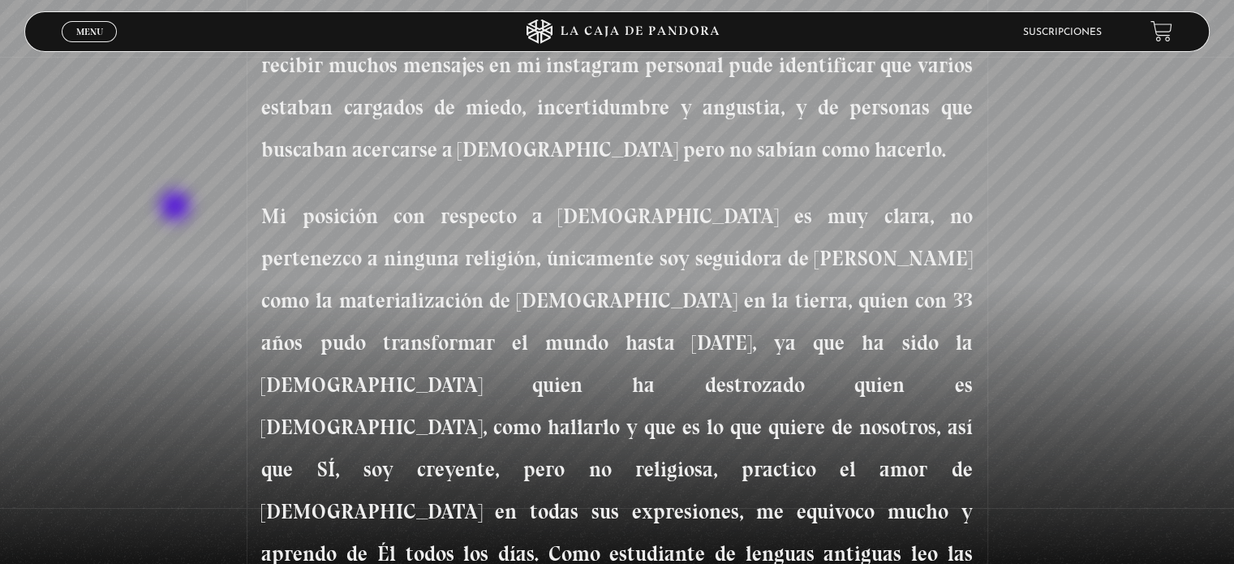
scroll to position [568, 0]
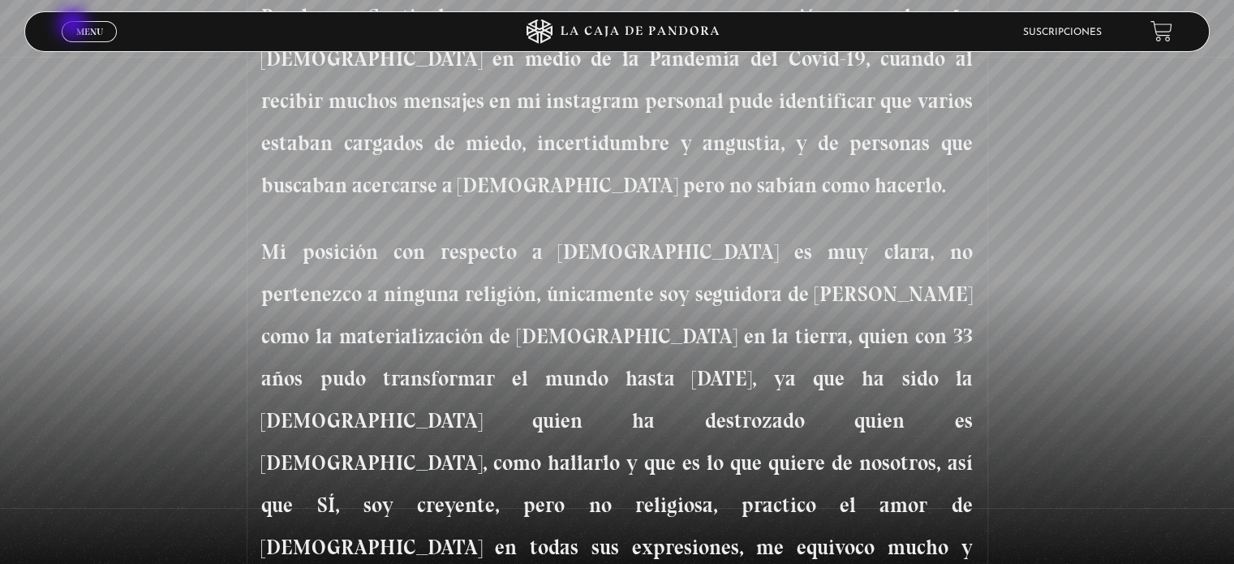
click at [81, 29] on span "Menu" at bounding box center [89, 32] width 27 height 10
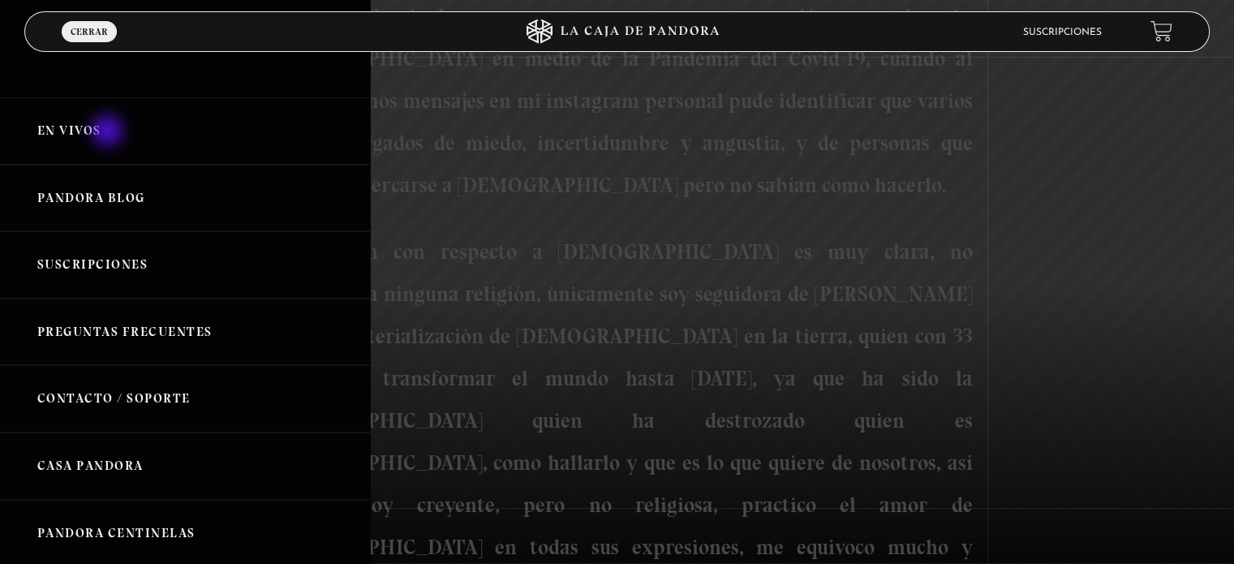
click at [109, 132] on link "En vivos" at bounding box center [185, 130] width 370 height 67
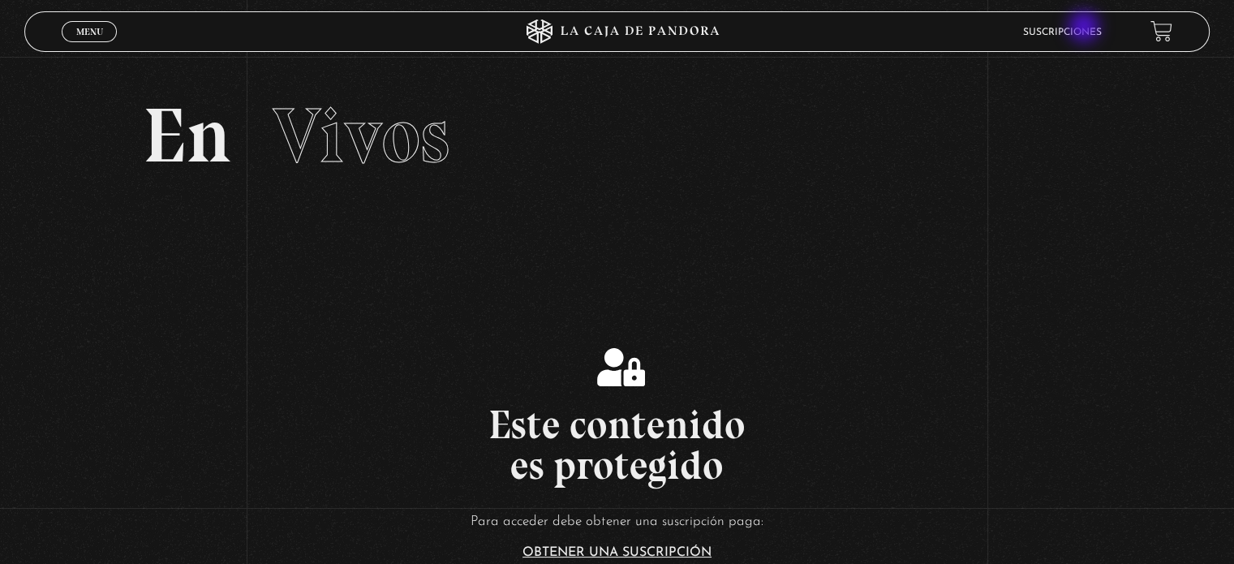
click at [1086, 28] on link "Suscripciones" at bounding box center [1062, 33] width 79 height 10
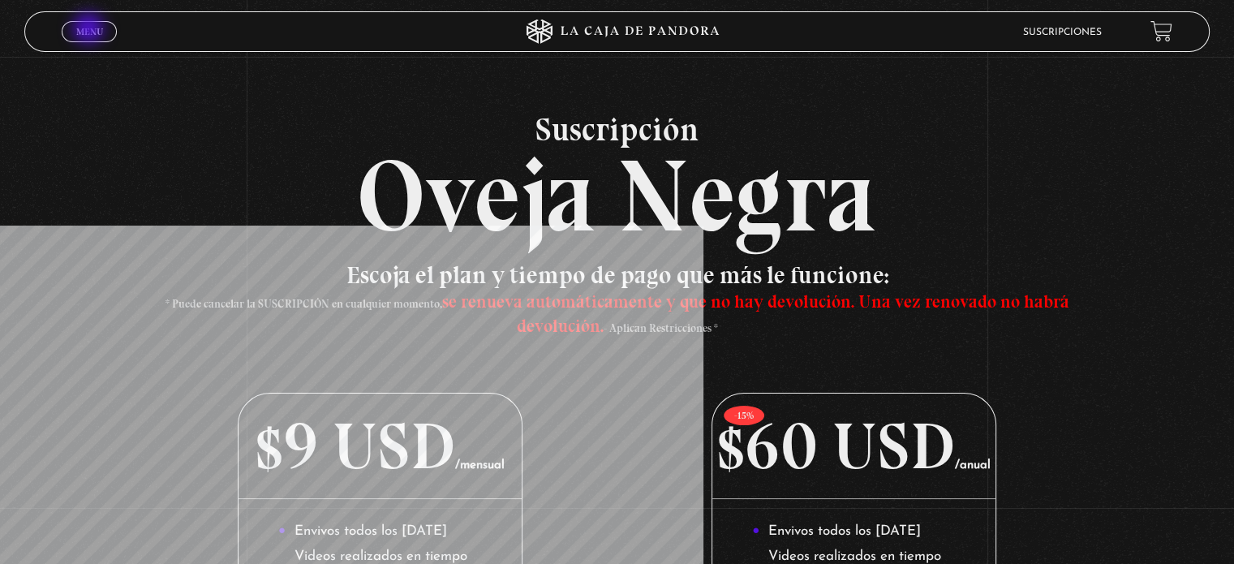
click at [90, 30] on span "Menu" at bounding box center [89, 32] width 27 height 10
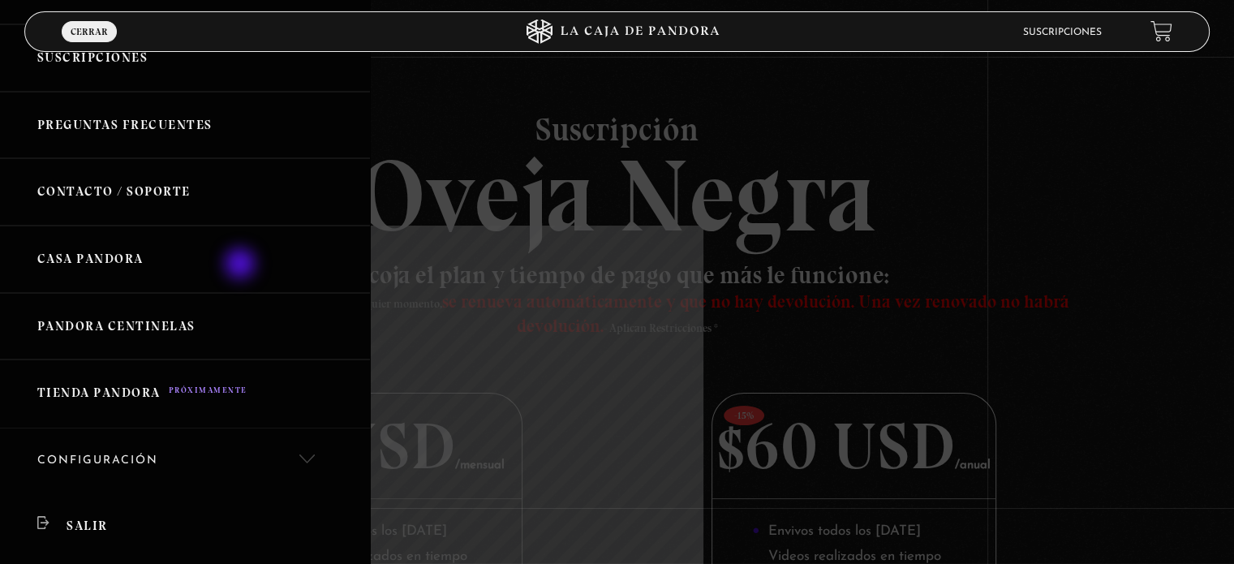
scroll to position [325, 0]
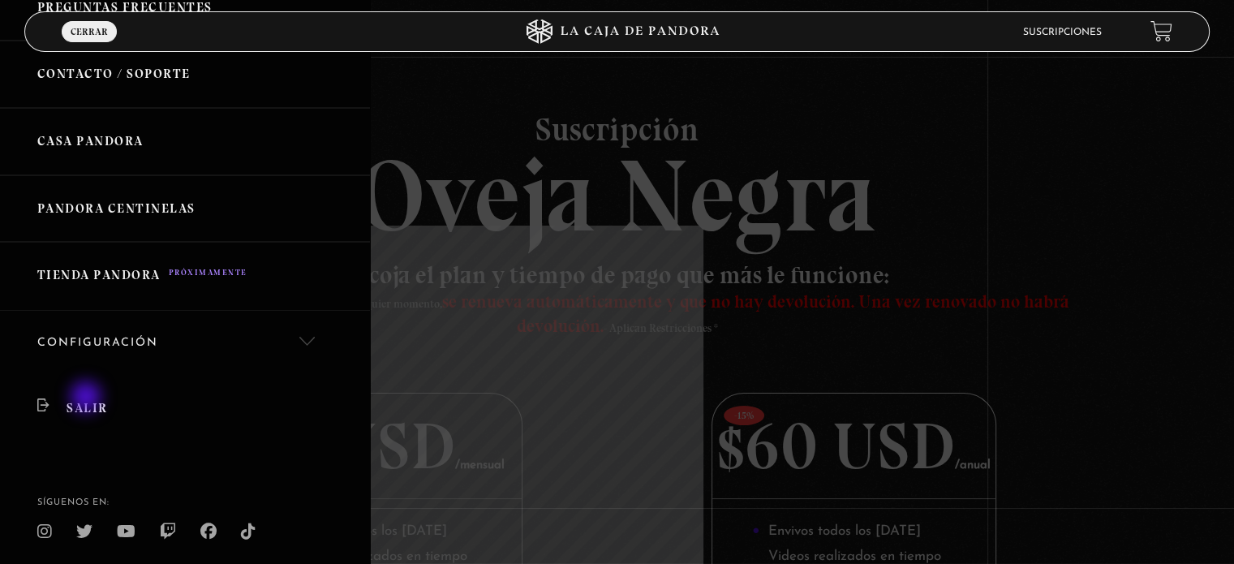
click at [88, 399] on link "Salir" at bounding box center [185, 409] width 370 height 66
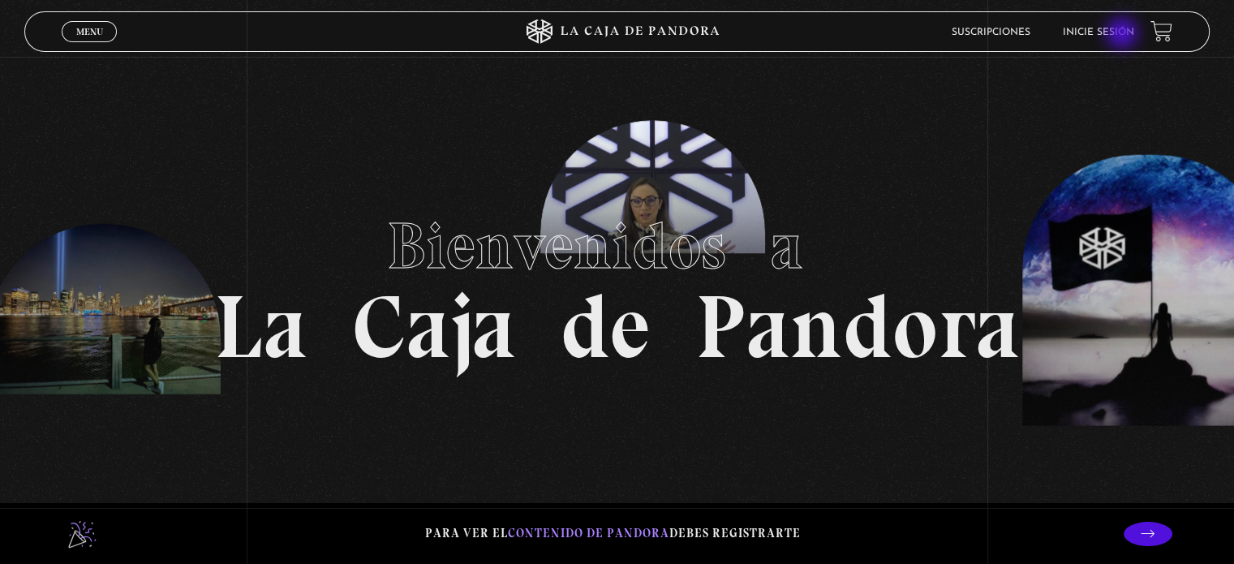
click at [1124, 35] on link "Inicie sesión" at bounding box center [1098, 33] width 71 height 10
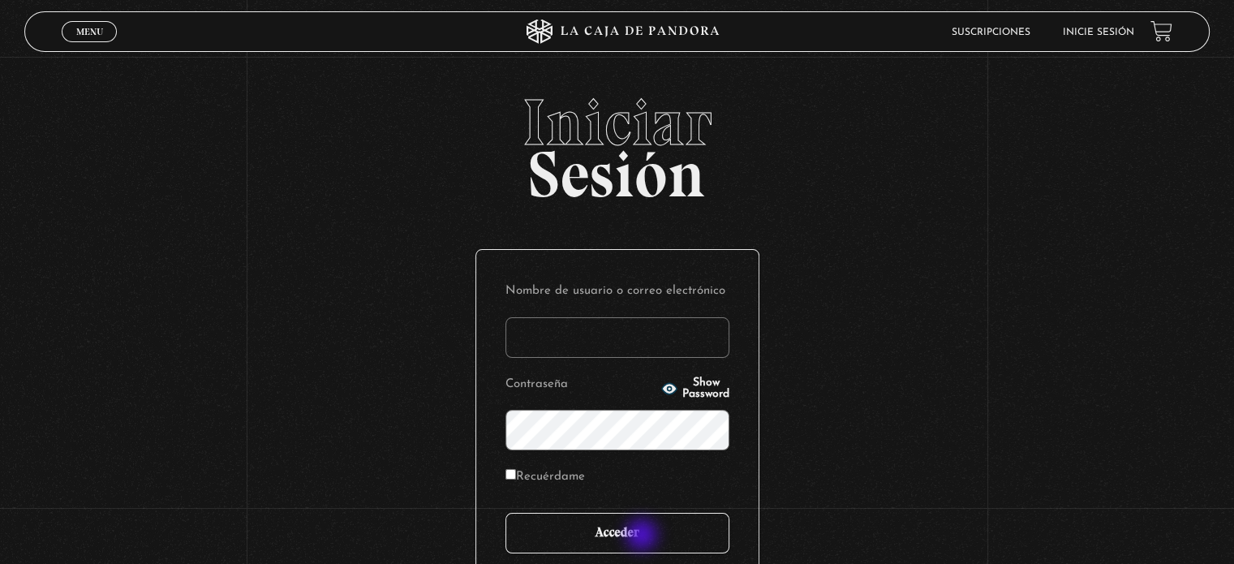
type input "[PERSON_NAME]"
click at [644, 537] on input "Acceder" at bounding box center [618, 533] width 224 height 41
